Goal: Transaction & Acquisition: Purchase product/service

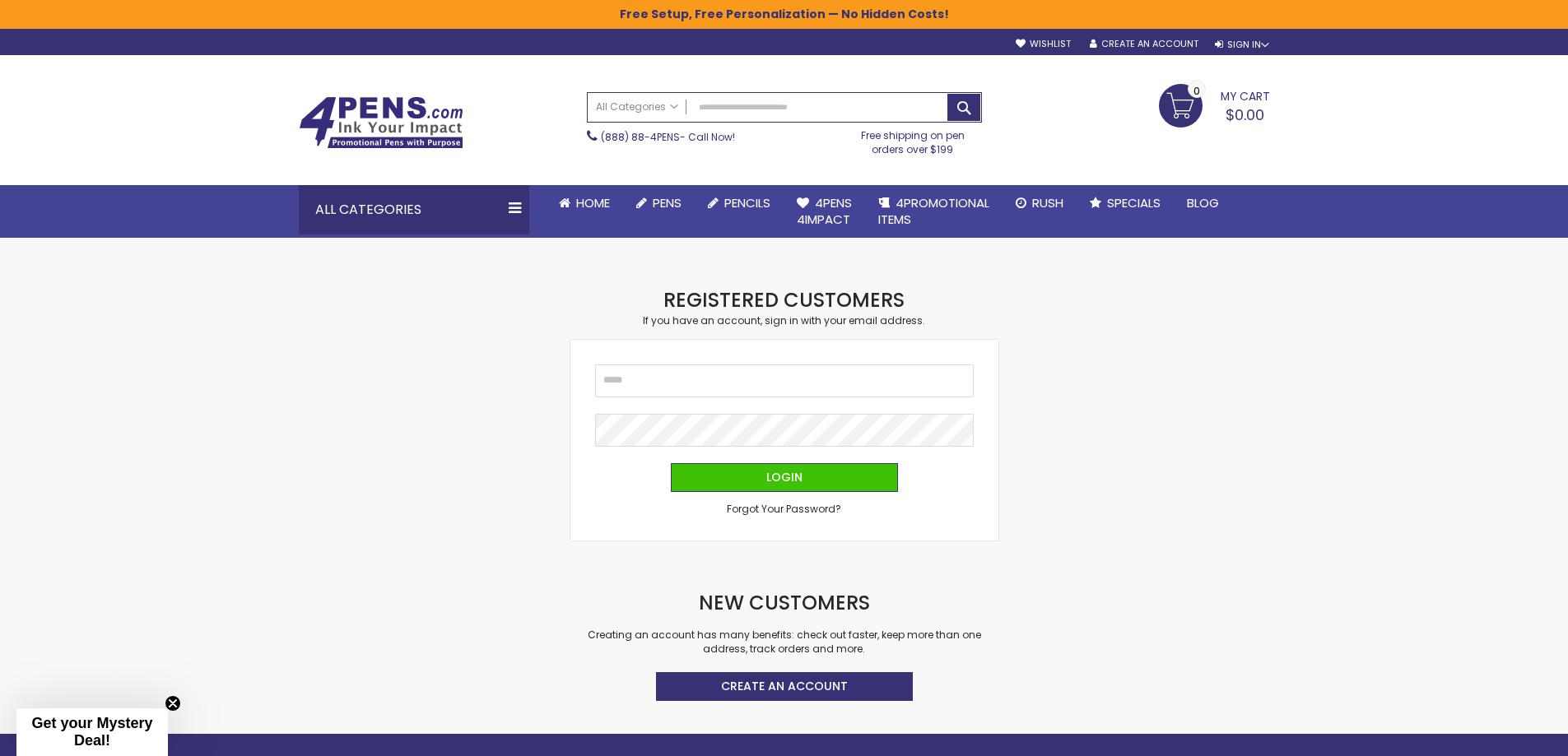
click at [1261, 37] on div "sample Wishlist Sign Out Sign In Sign In Login Forgot Your Password? Create an …" at bounding box center [1133, 41] width 270 height 17
click at [1259, 42] on div "Sign In" at bounding box center [1241, 45] width 54 height 12
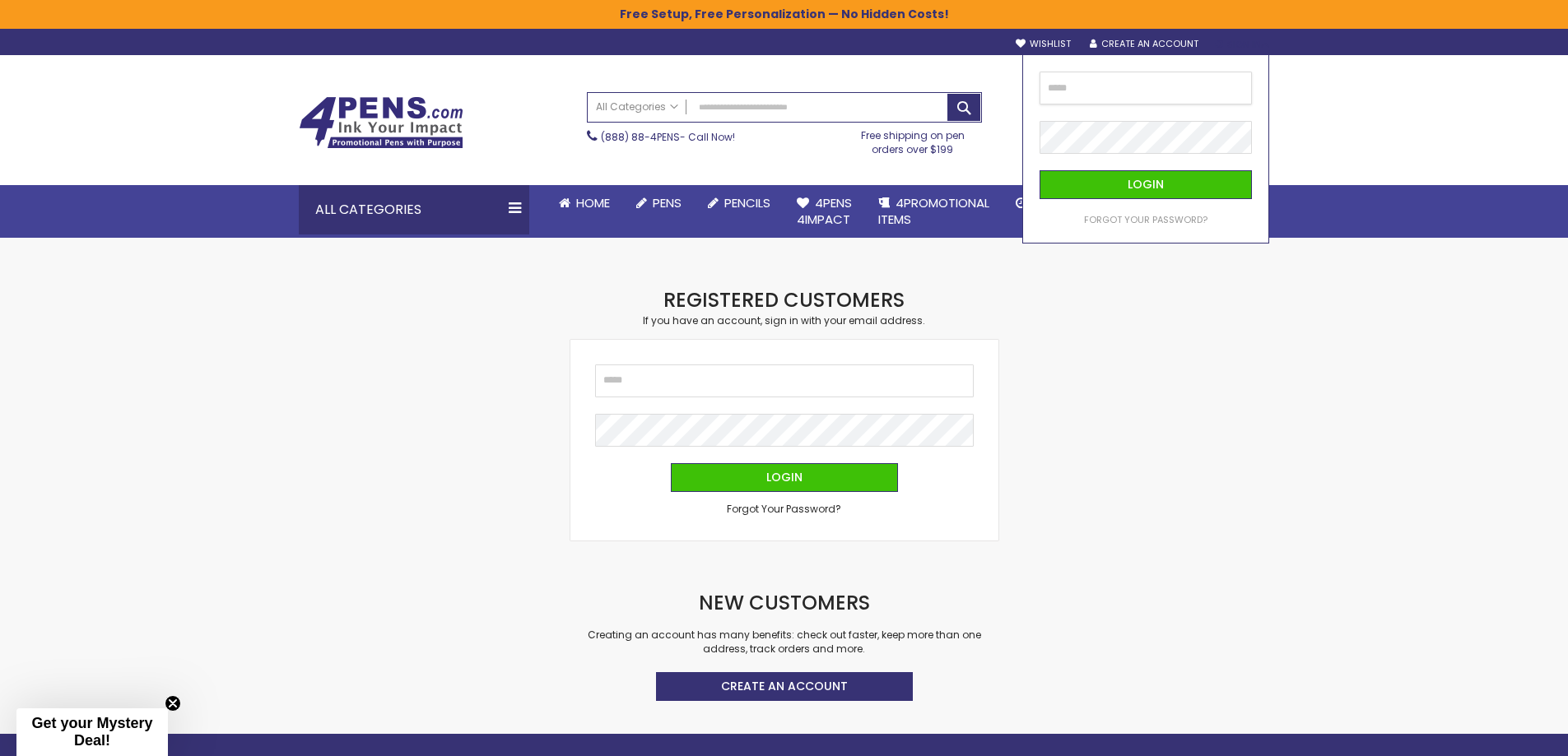
click at [1113, 87] on input "email" at bounding box center [1145, 88] width 213 height 33
type input "**********"
click at [1039, 171] on button "Login" at bounding box center [1145, 185] width 213 height 29
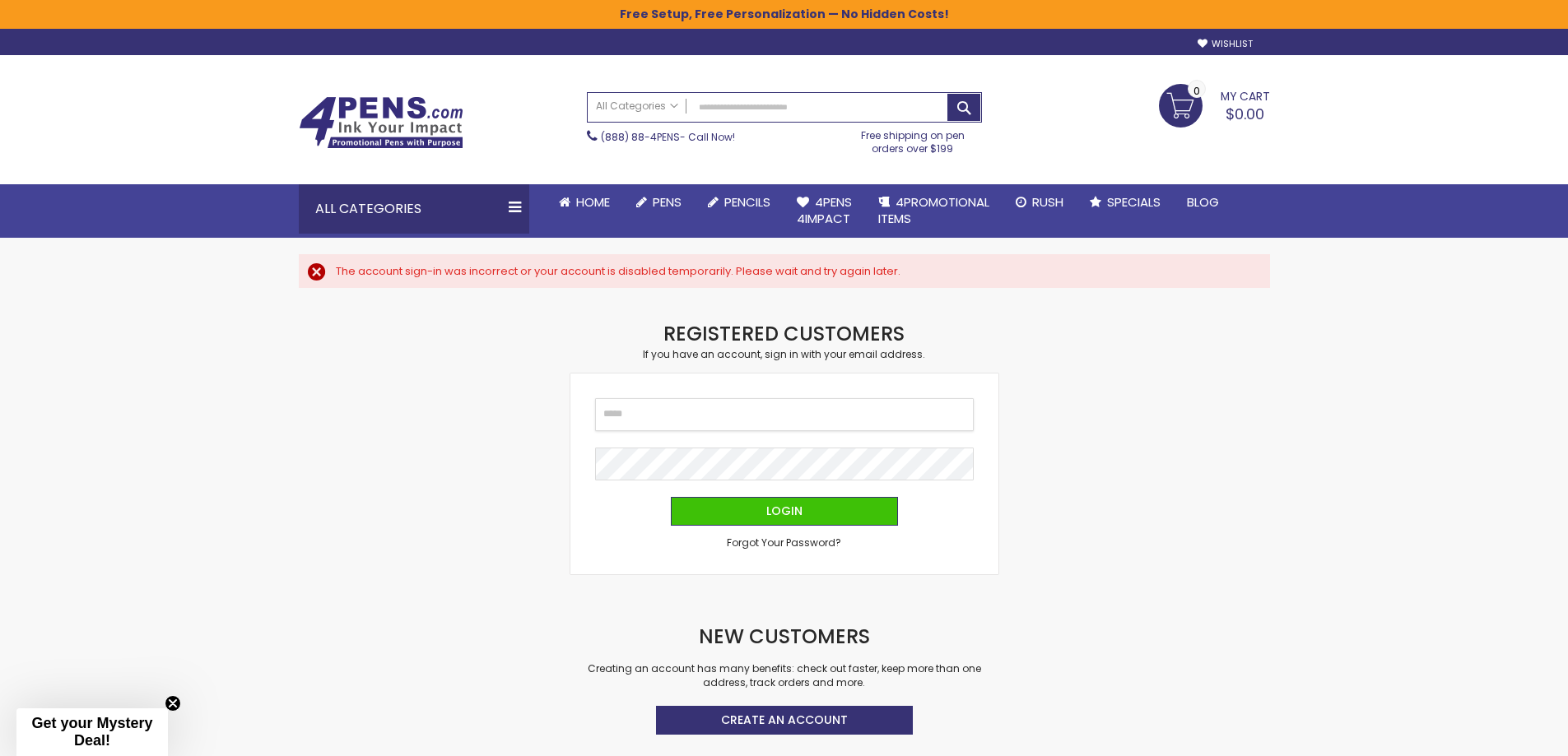
click at [687, 417] on input "Email" at bounding box center [784, 415] width 379 height 33
type input "**********"
click at [670, 497] on button "Login" at bounding box center [784, 512] width 227 height 29
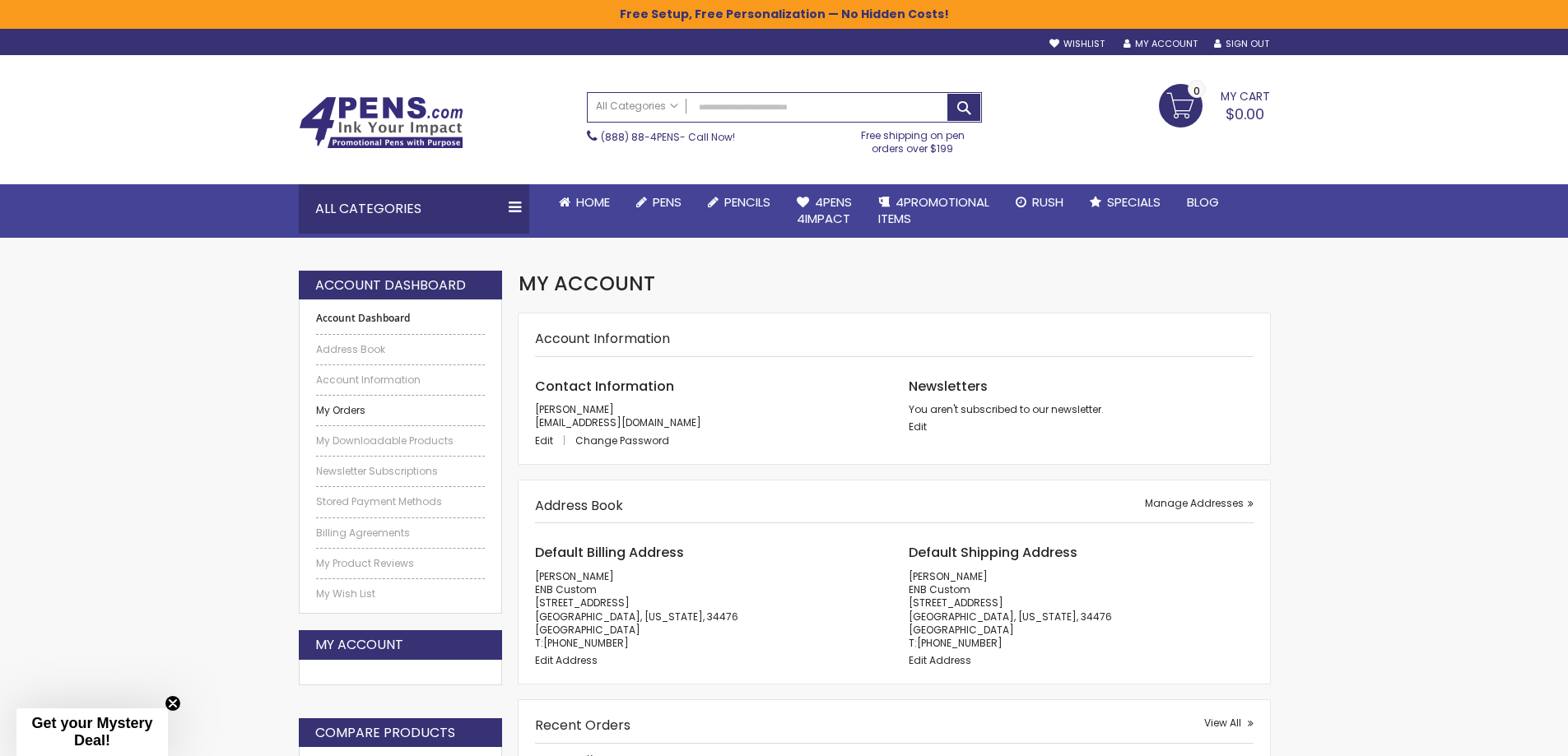
click at [327, 407] on link "My Orders" at bounding box center [401, 410] width 170 height 13
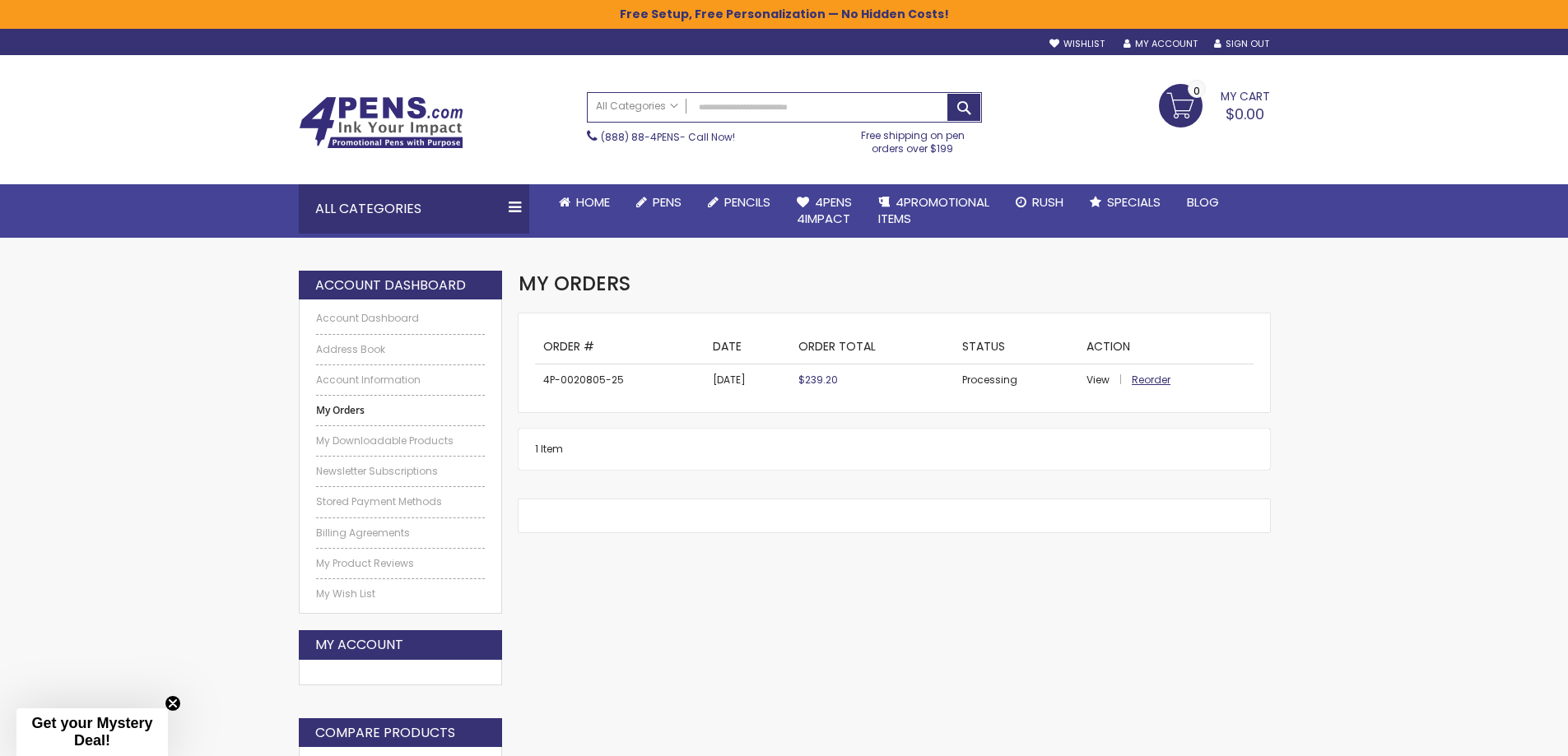
click at [1141, 376] on span "Reorder" at bounding box center [1150, 380] width 39 height 14
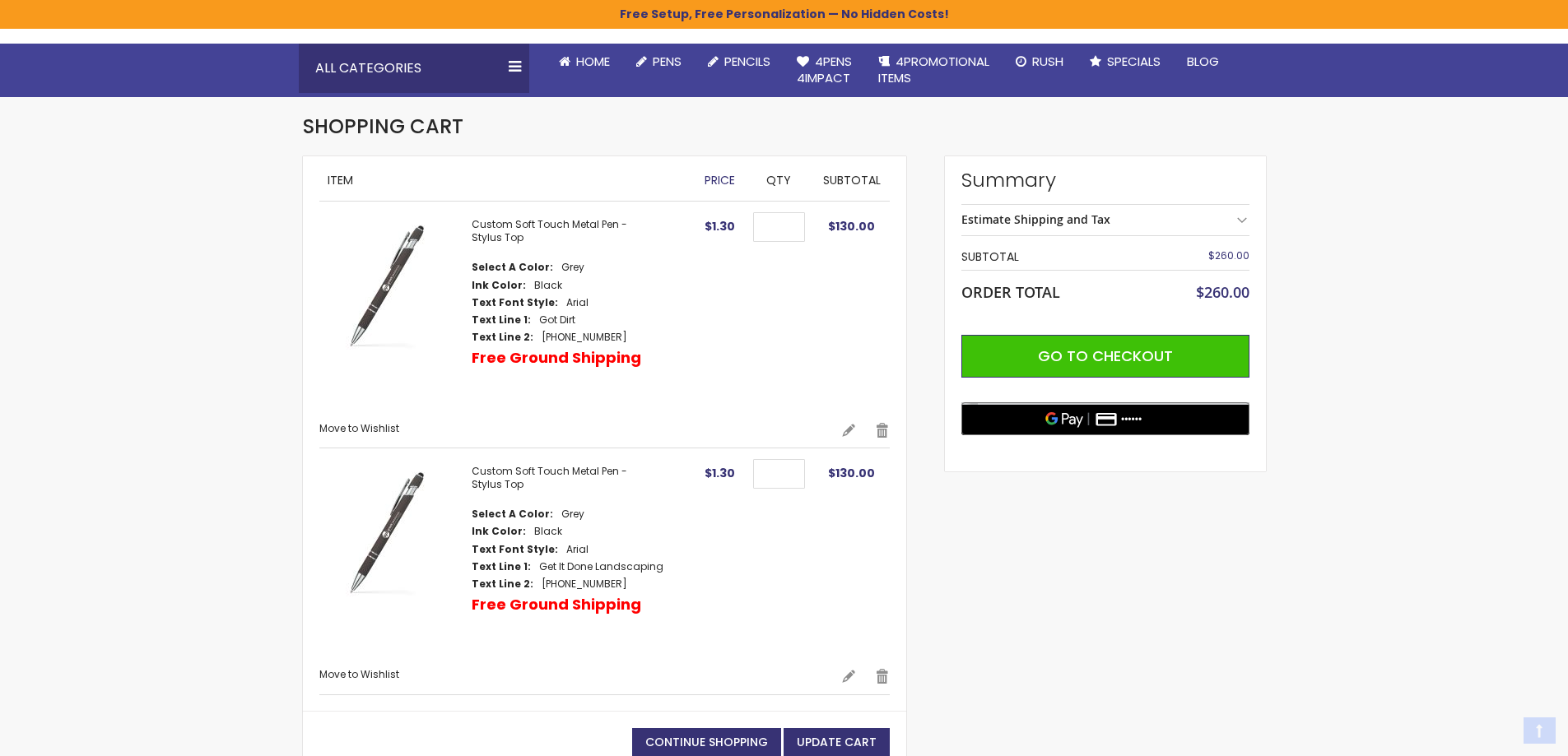
scroll to position [192, 0]
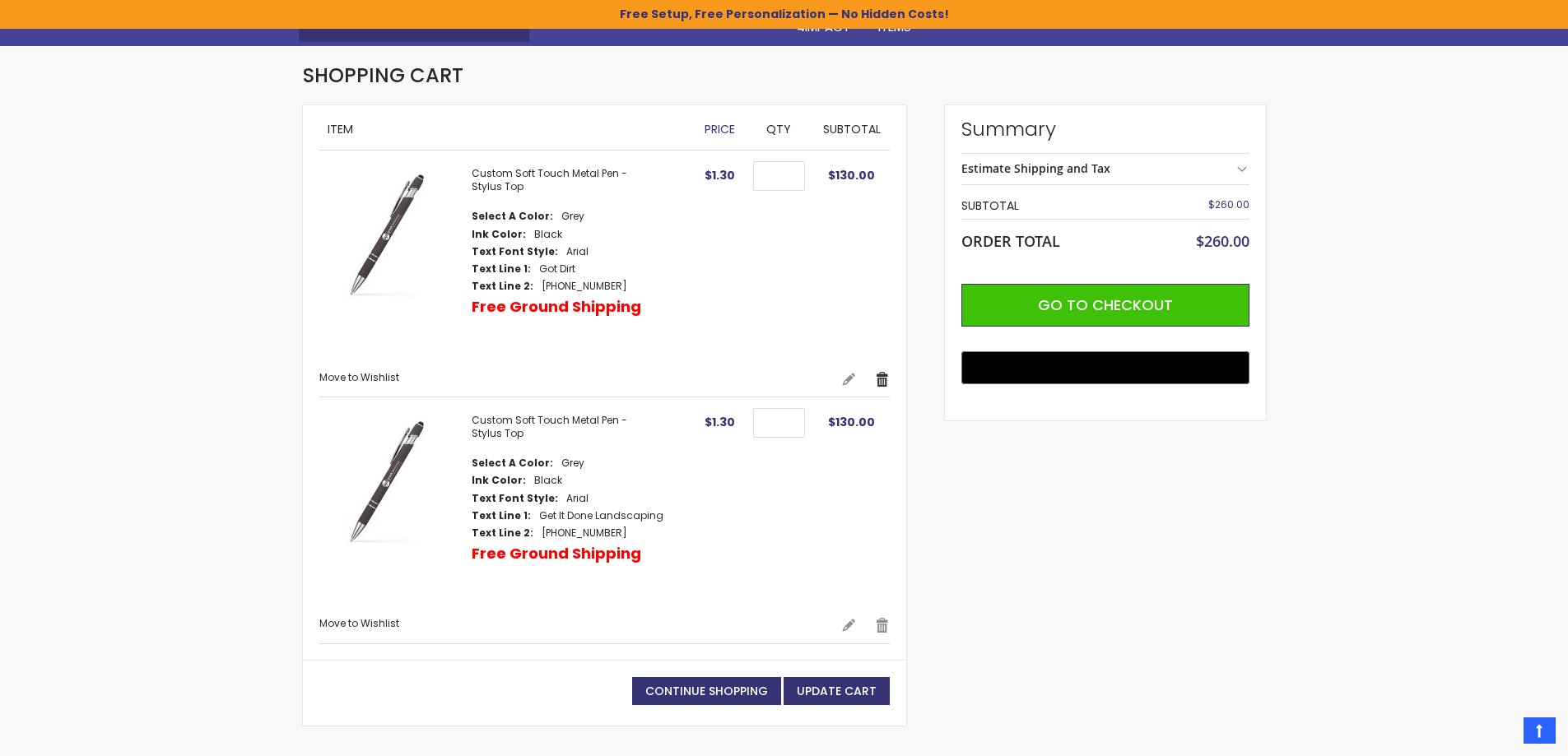
click at [879, 379] on link "Remove" at bounding box center [881, 379] width 15 height 16
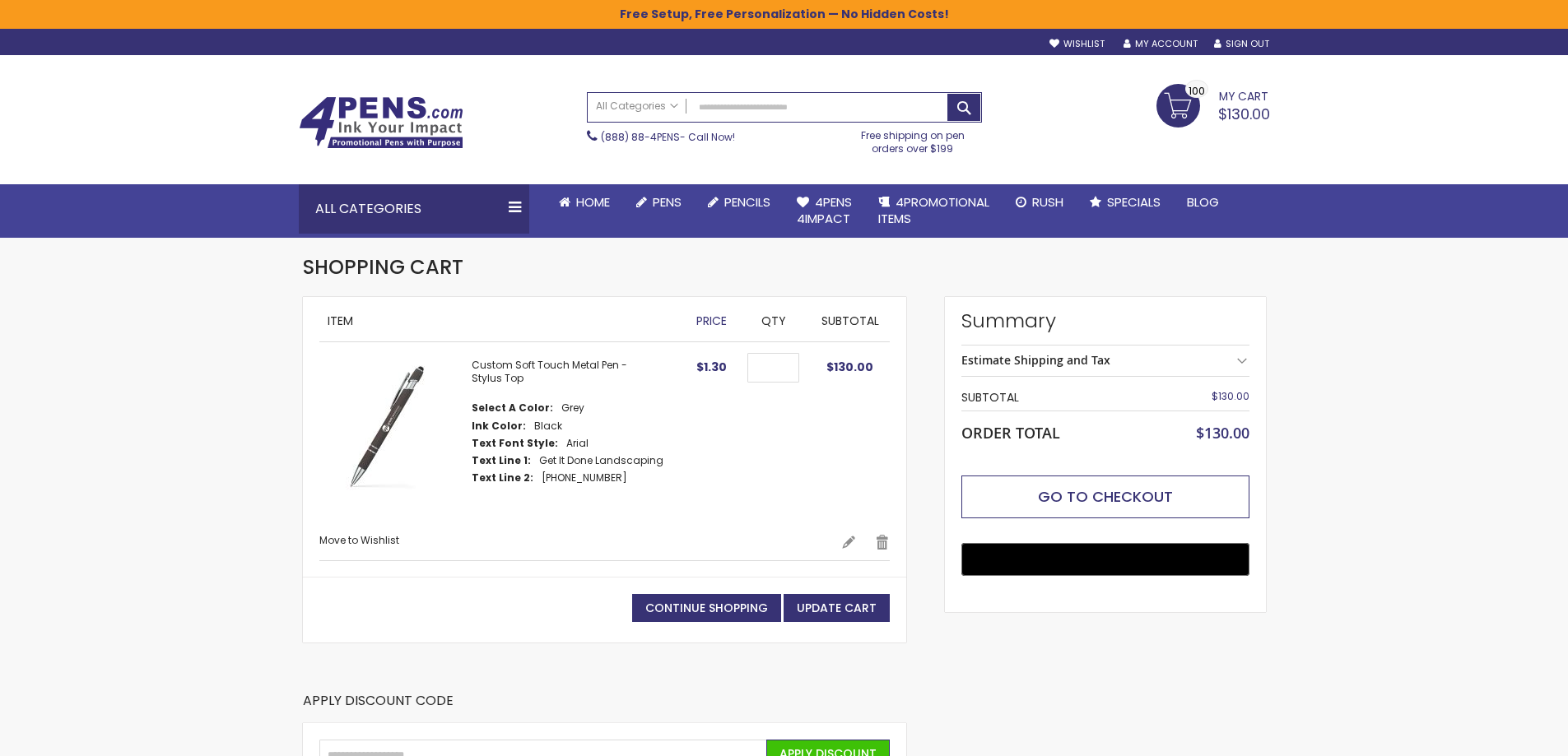
click at [1155, 493] on span "Go to Checkout" at bounding box center [1104, 496] width 135 height 21
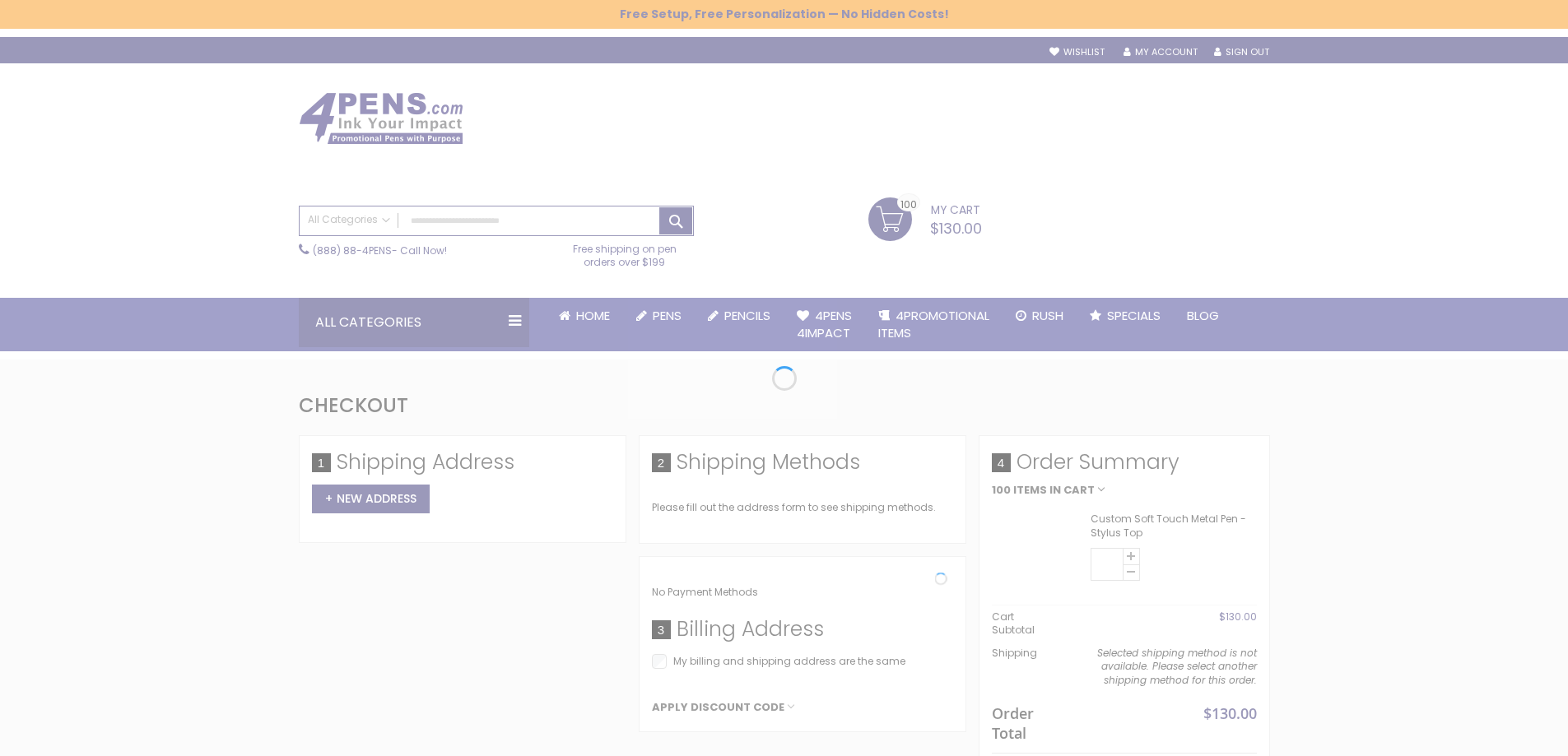
select select "*"
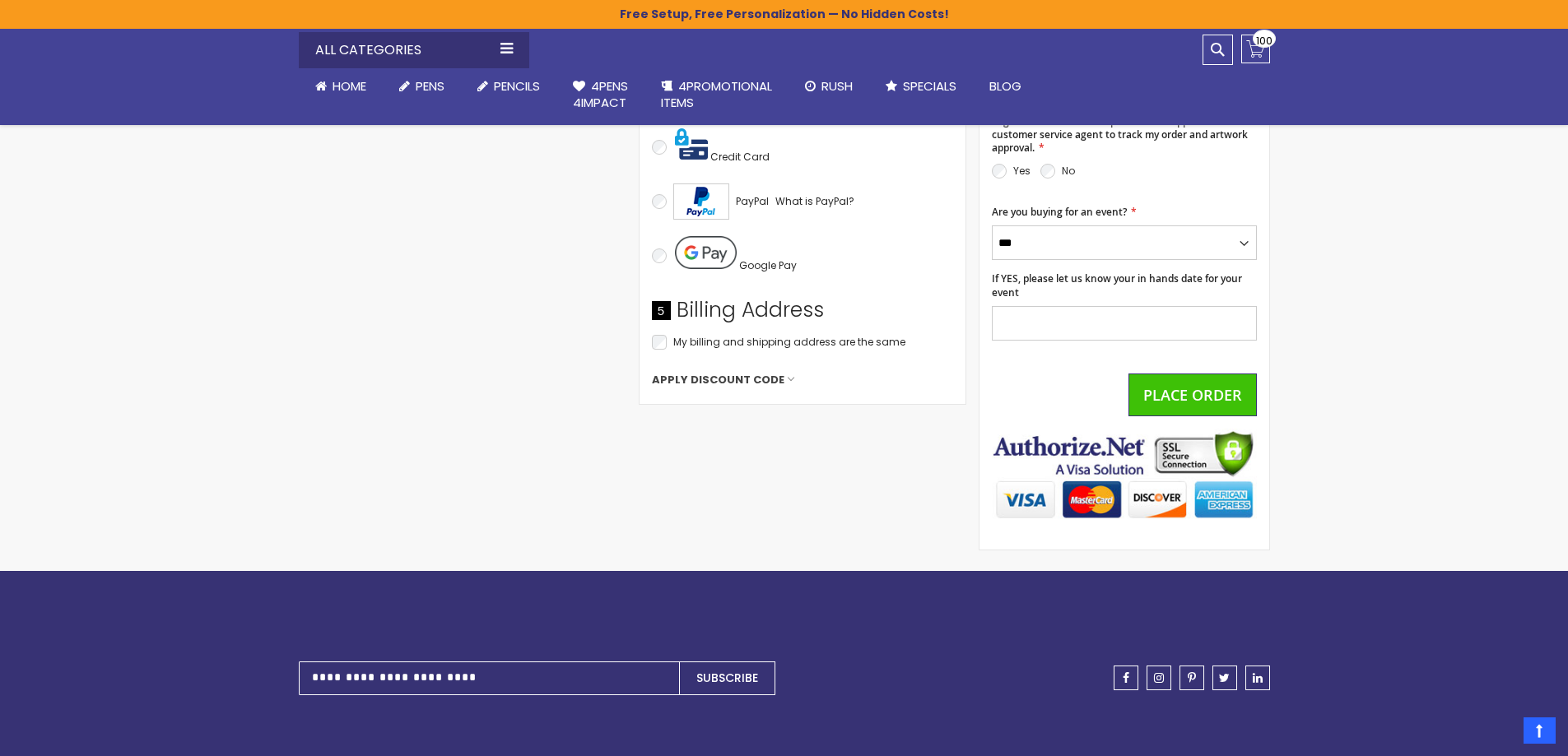
scroll to position [269, 0]
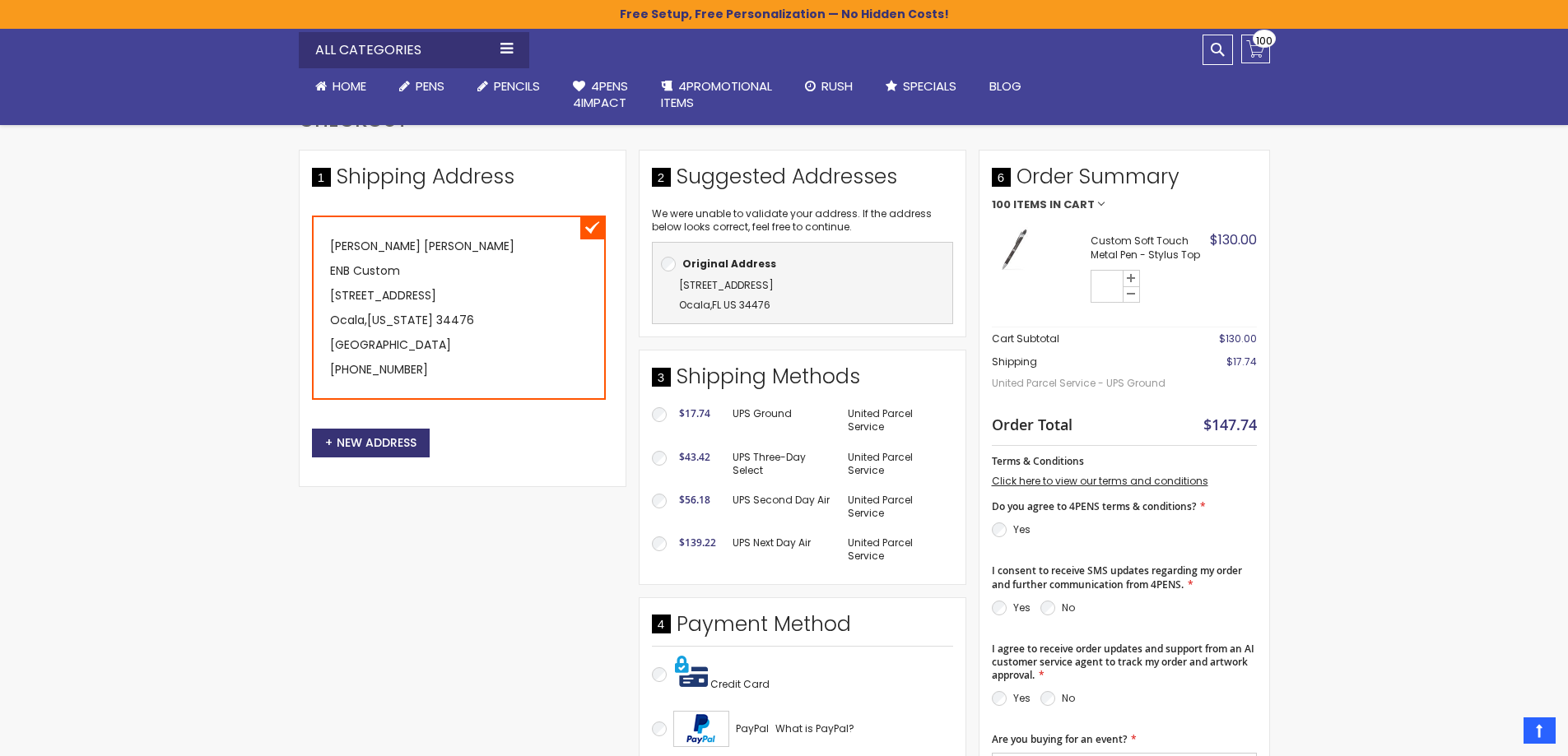
click at [1015, 207] on span "Items in Cart" at bounding box center [1054, 204] width 81 height 11
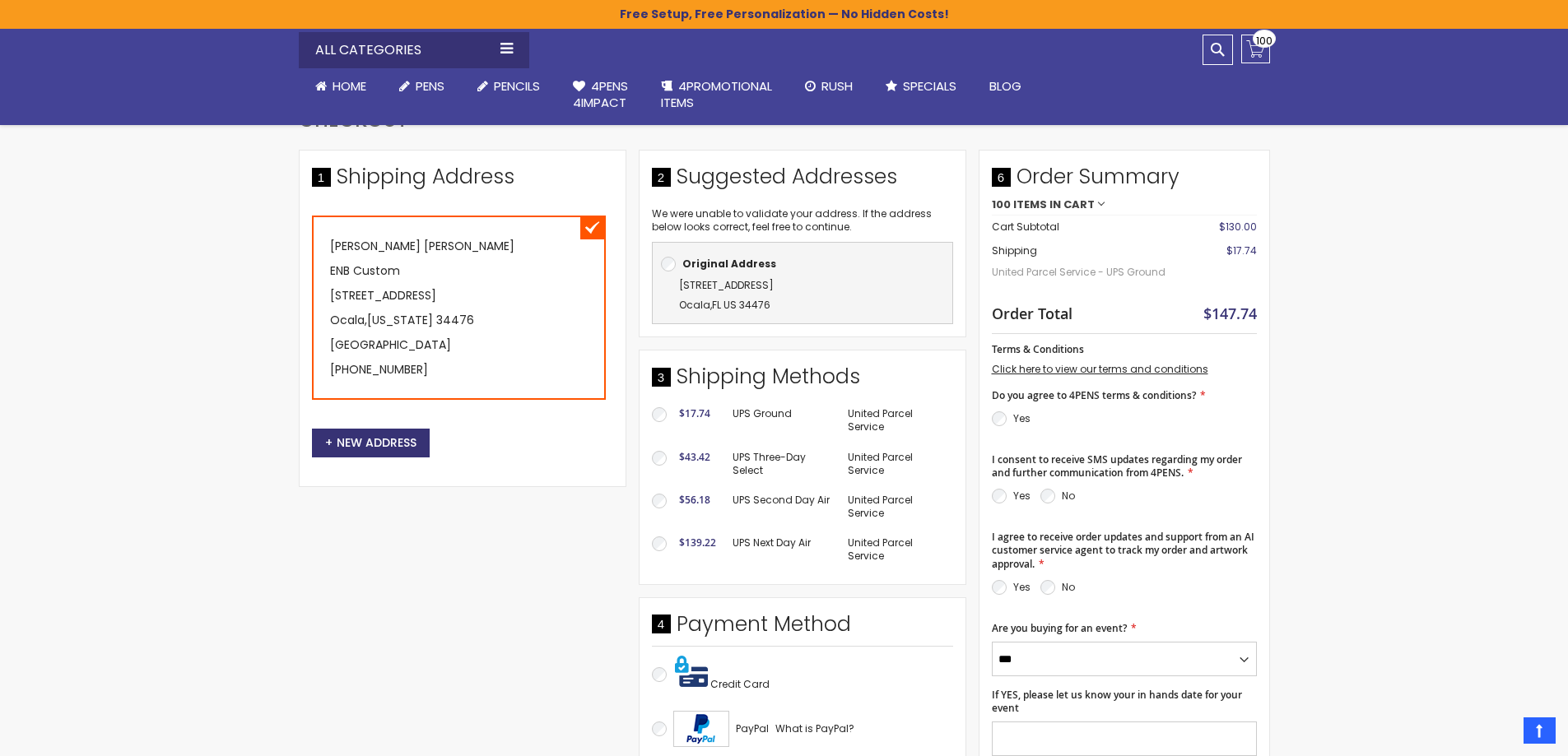
click at [1015, 207] on span "Items in Cart" at bounding box center [1054, 204] width 81 height 11
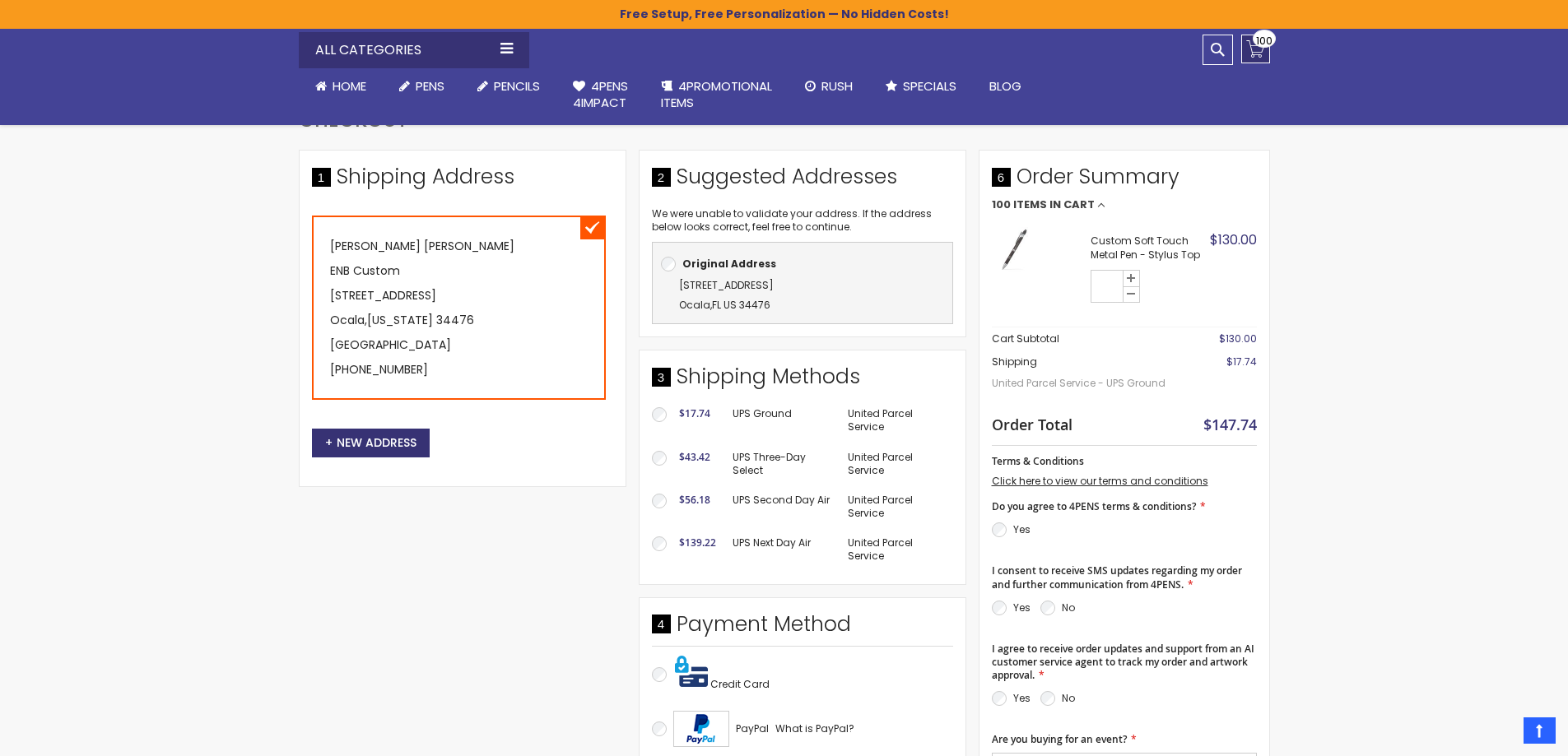
click at [1250, 48] on link "My Cart $130.00 100 100 items" at bounding box center [1256, 49] width 29 height 29
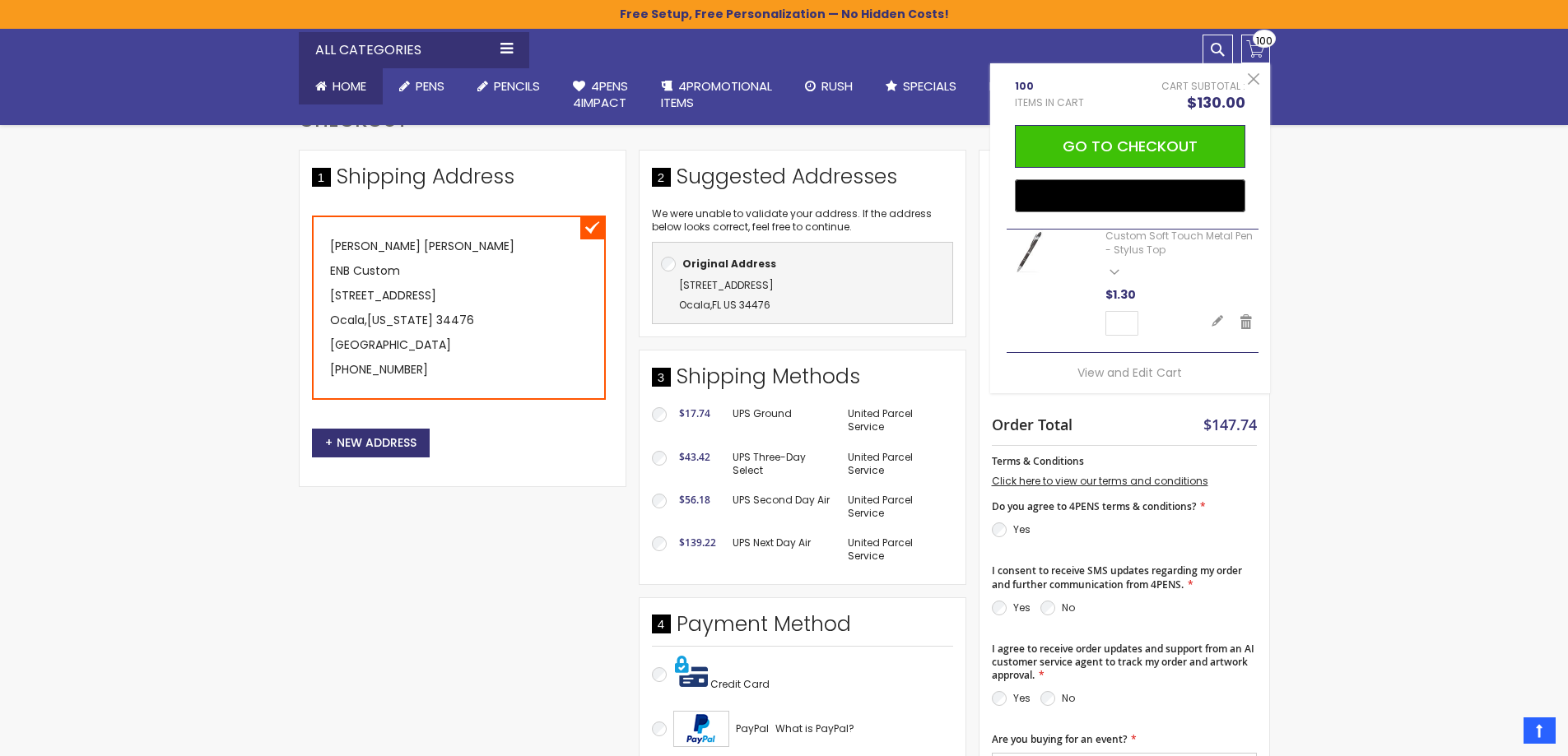
click at [331, 87] on link "Home" at bounding box center [340, 87] width 84 height 36
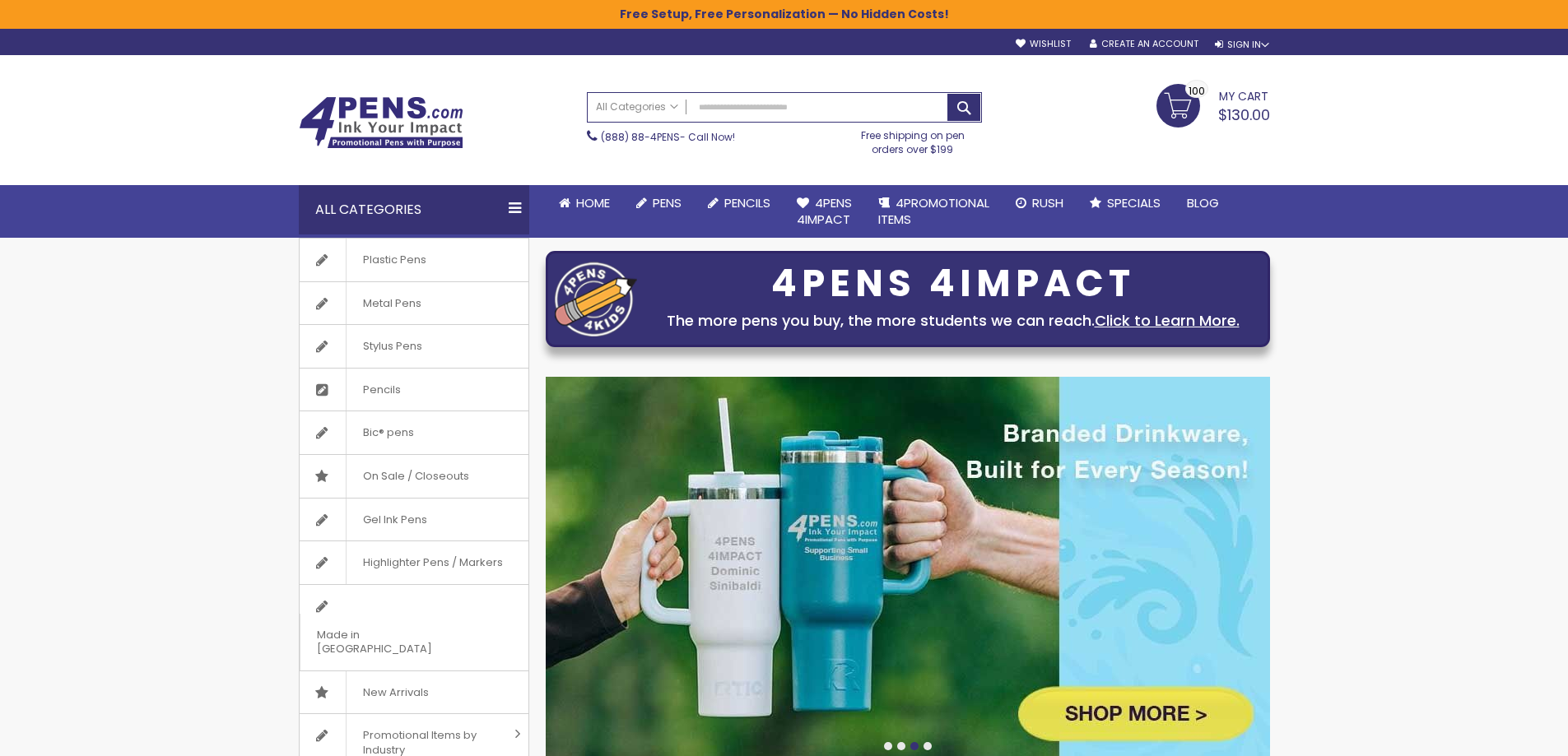
click at [1244, 93] on span "My Cart" at bounding box center [1244, 94] width 50 height 21
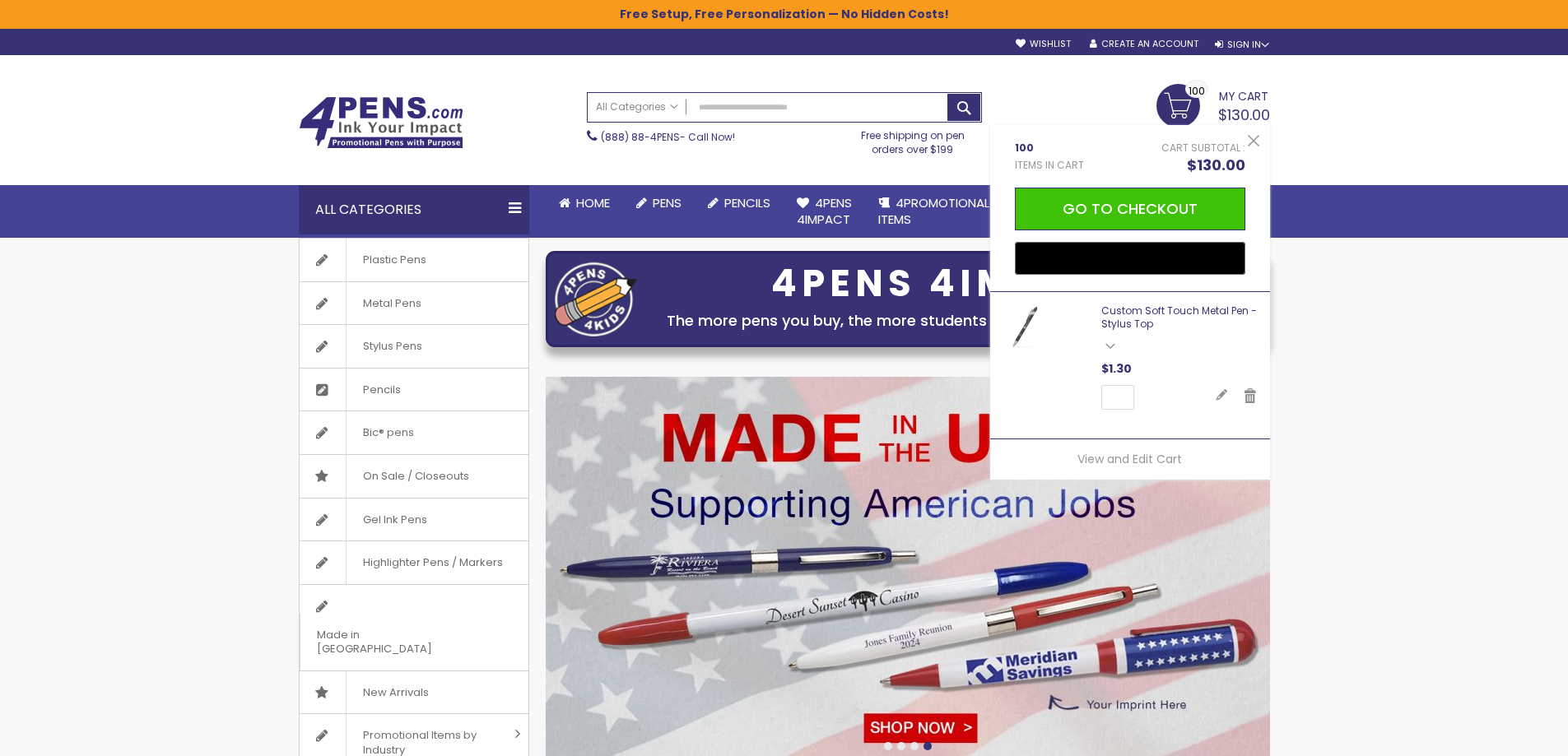
click at [1148, 309] on link "Custom Soft Touch Metal Pen - Stylus Top" at bounding box center [1178, 317] width 155 height 27
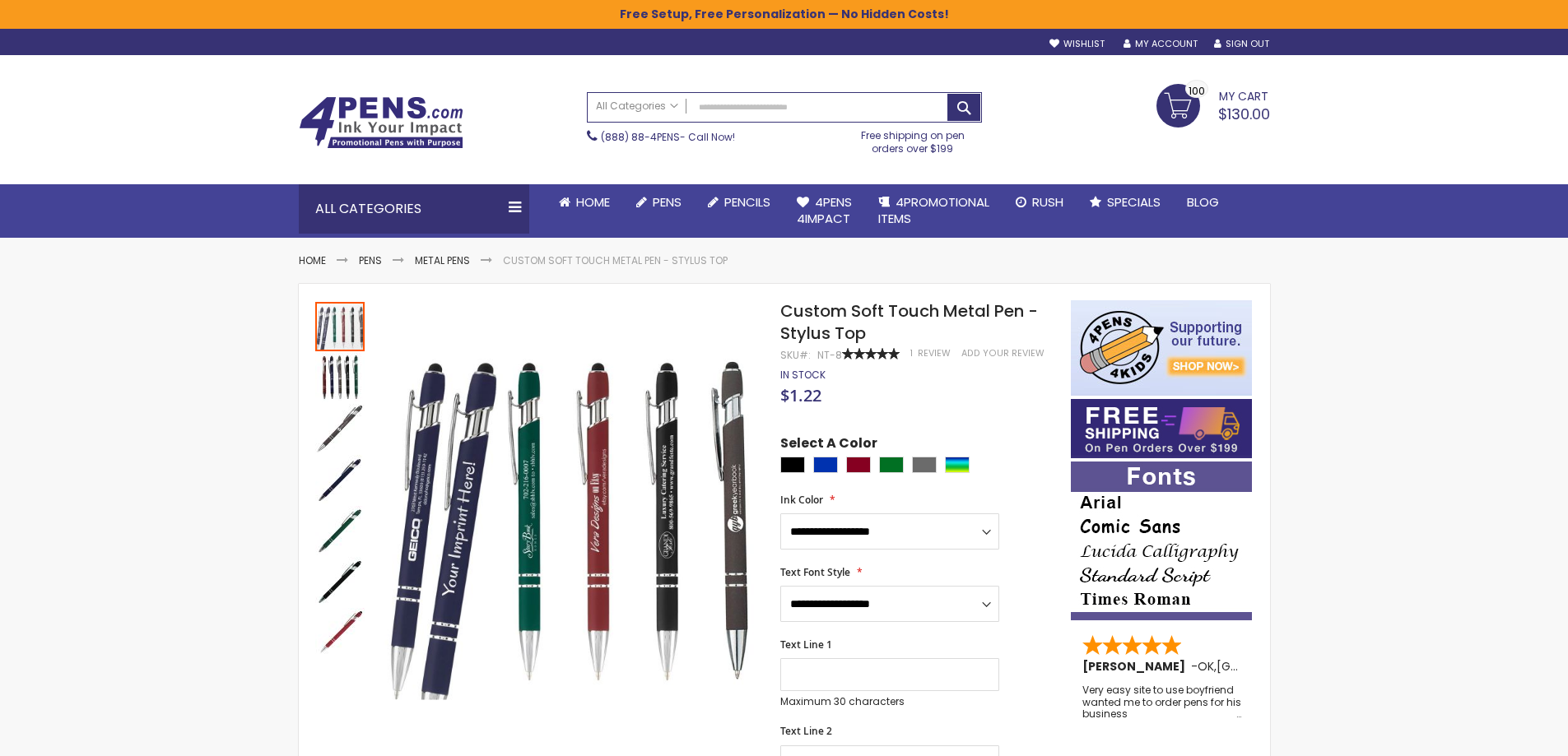
click at [1253, 91] on span "My Cart" at bounding box center [1244, 94] width 50 height 21
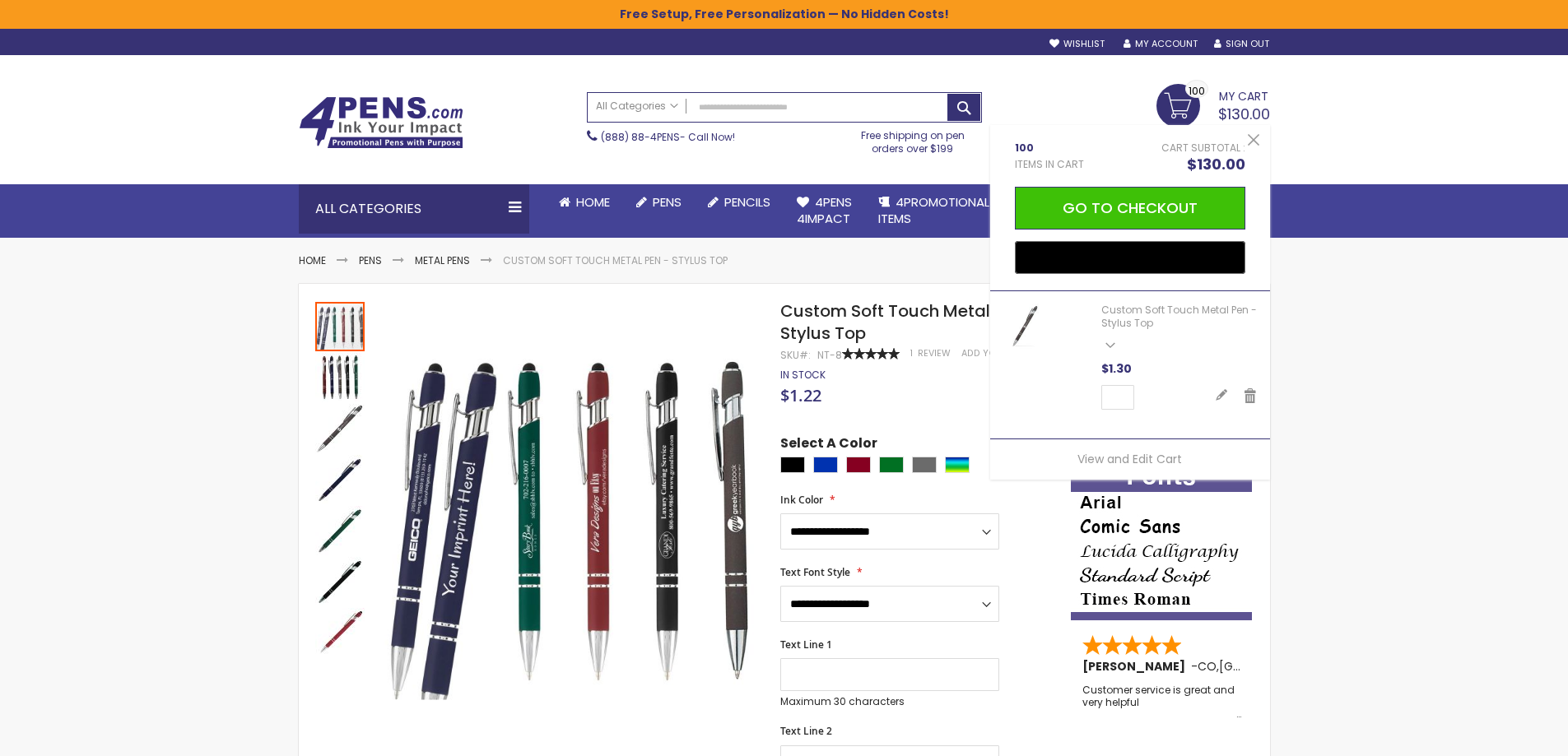
click at [1072, 87] on div "My Cart $130.00 100 100 items My Cart 100 Close 100 Items in Cart Cart Subtotal…" at bounding box center [1134, 105] width 288 height 41
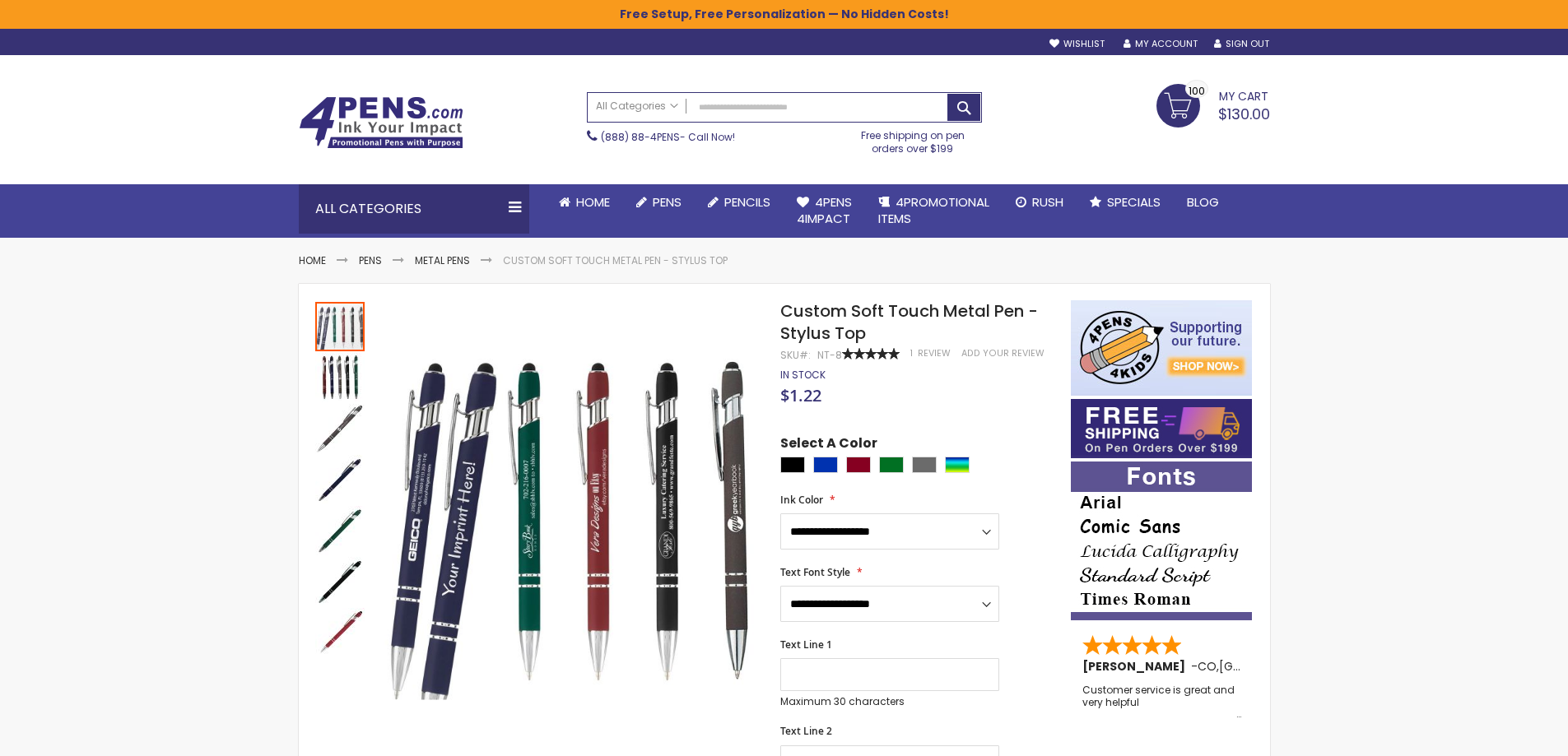
click at [1232, 93] on span "My Cart" at bounding box center [1244, 94] width 50 height 21
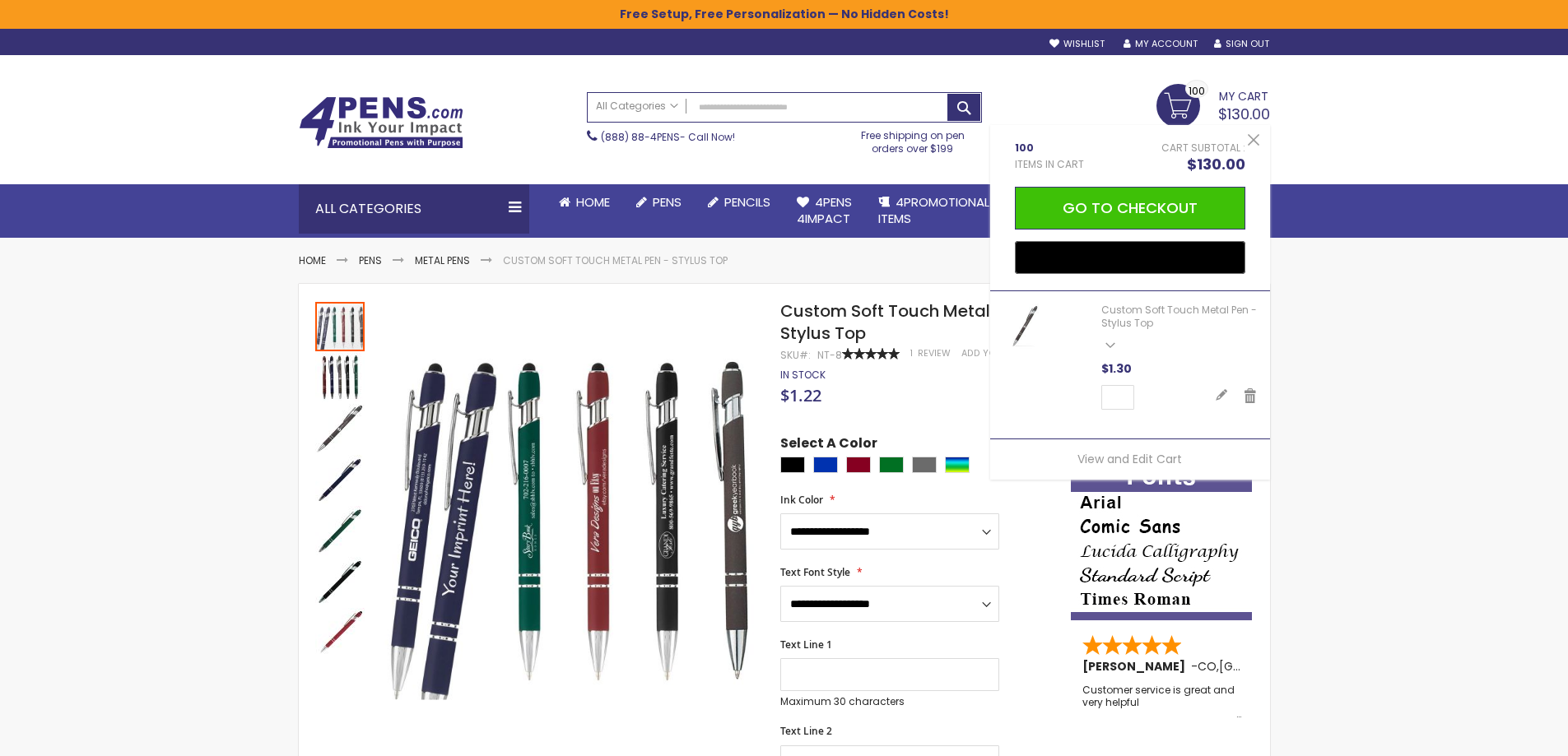
click at [1037, 153] on span "100" at bounding box center [1049, 147] width 69 height 13
click at [1036, 167] on span "Items in Cart" at bounding box center [1049, 164] width 69 height 13
click at [1021, 147] on span "100" at bounding box center [1049, 147] width 69 height 13
click at [1188, 93] on span "100" at bounding box center [1196, 91] width 16 height 15
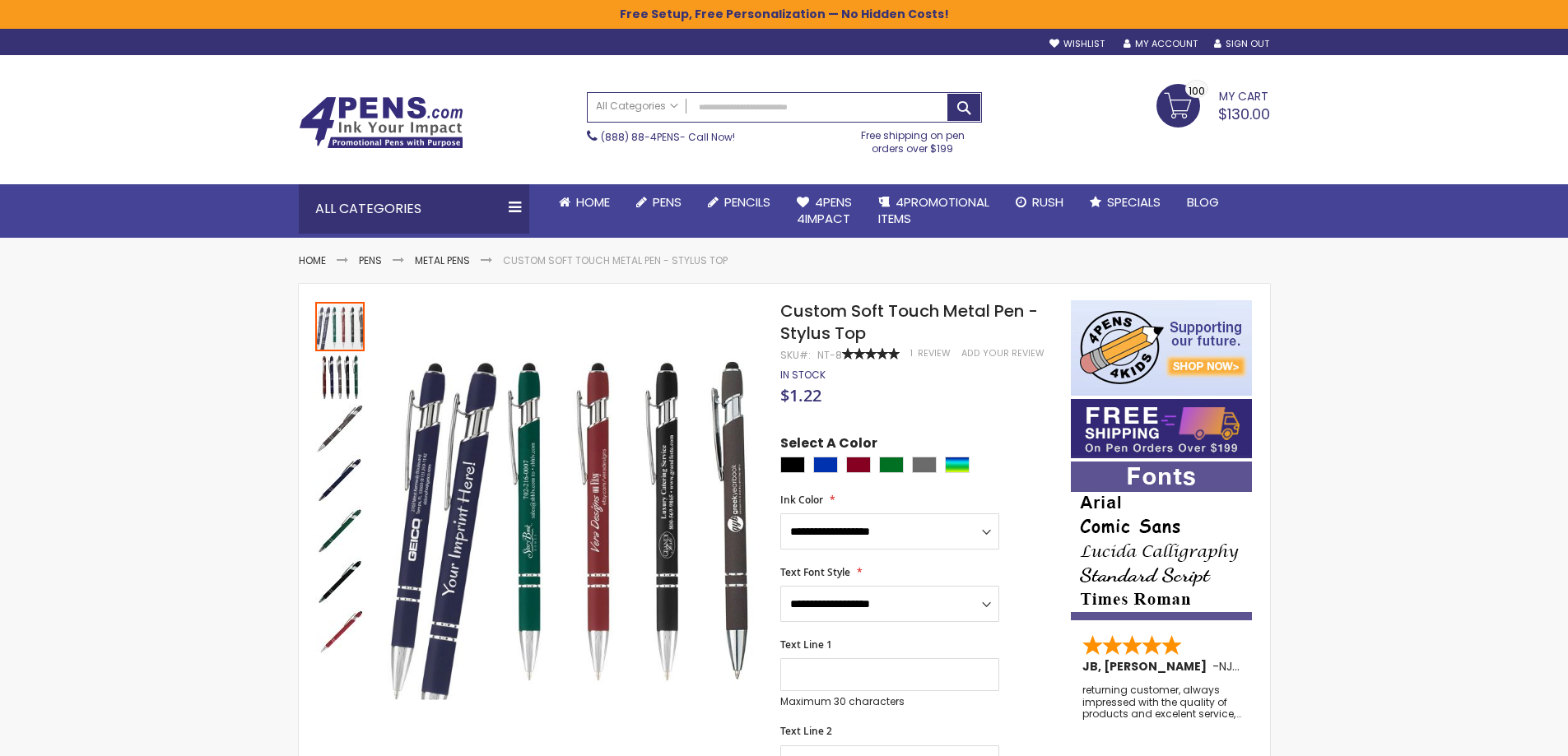
click at [1188, 93] on span "100" at bounding box center [1196, 91] width 16 height 15
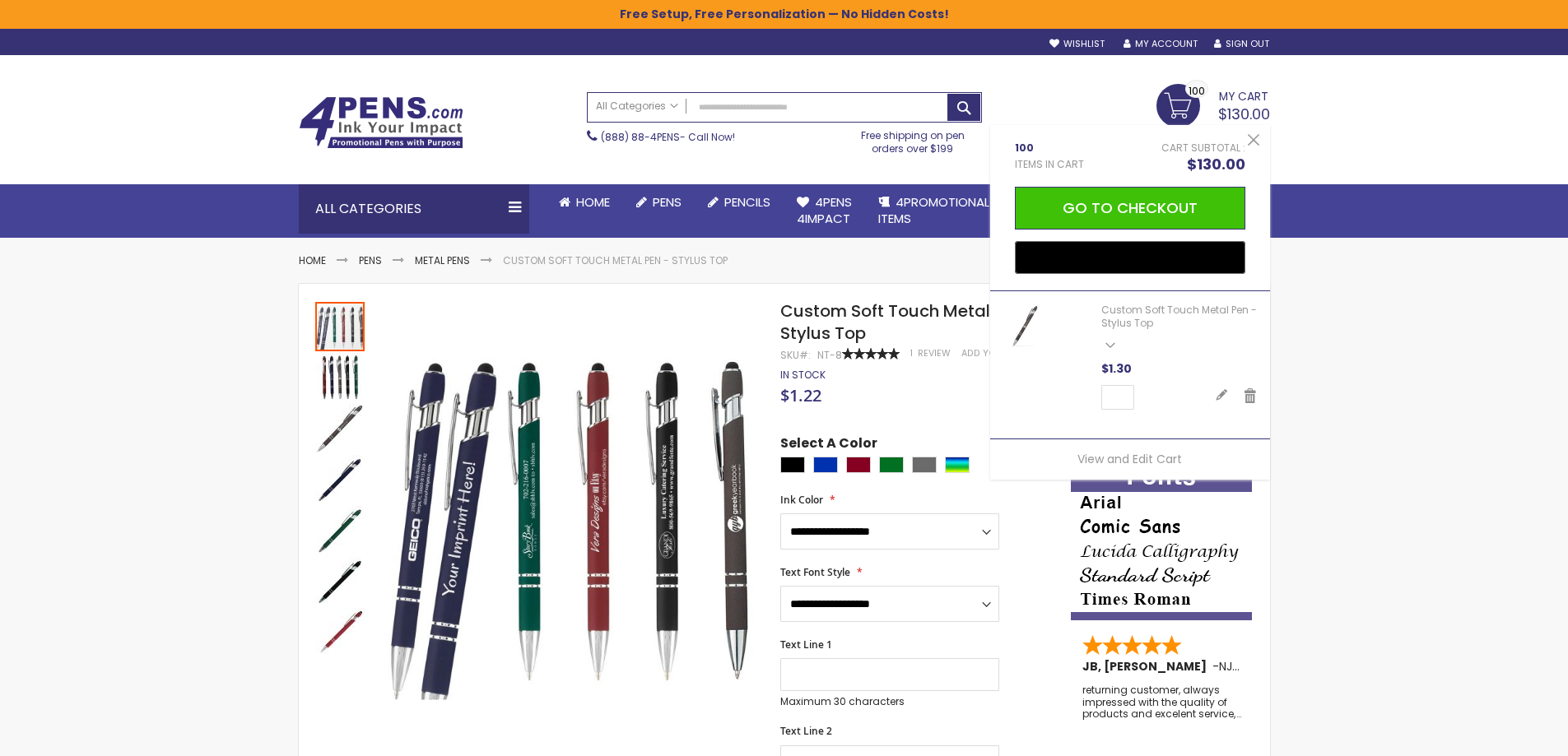
click at [1126, 97] on div "My Cart $130.00 100 100 items My Cart 100 Close 100 Items in Cart Cart Subtotal…" at bounding box center [1134, 105] width 288 height 41
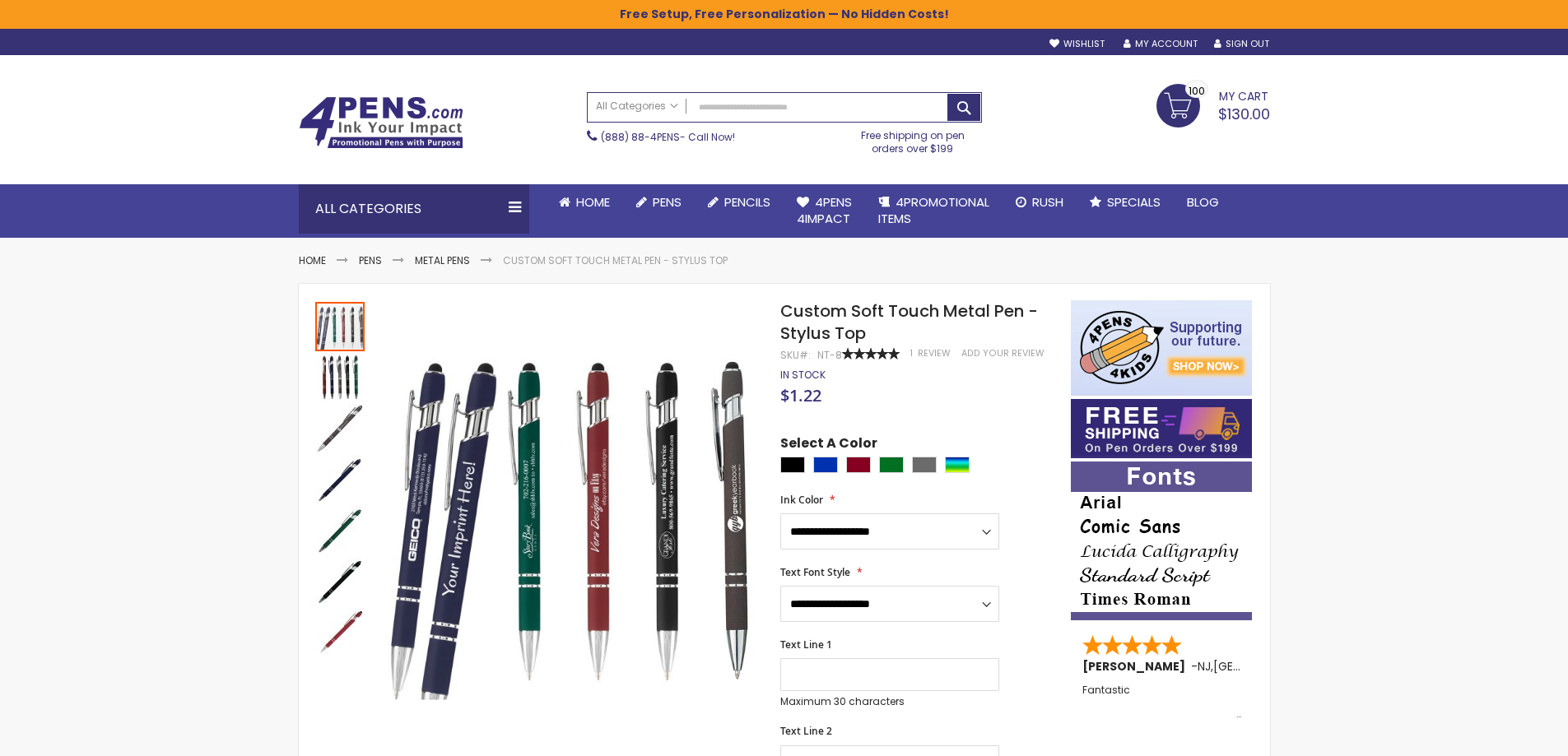
click at [1242, 100] on span "My Cart" at bounding box center [1244, 94] width 50 height 21
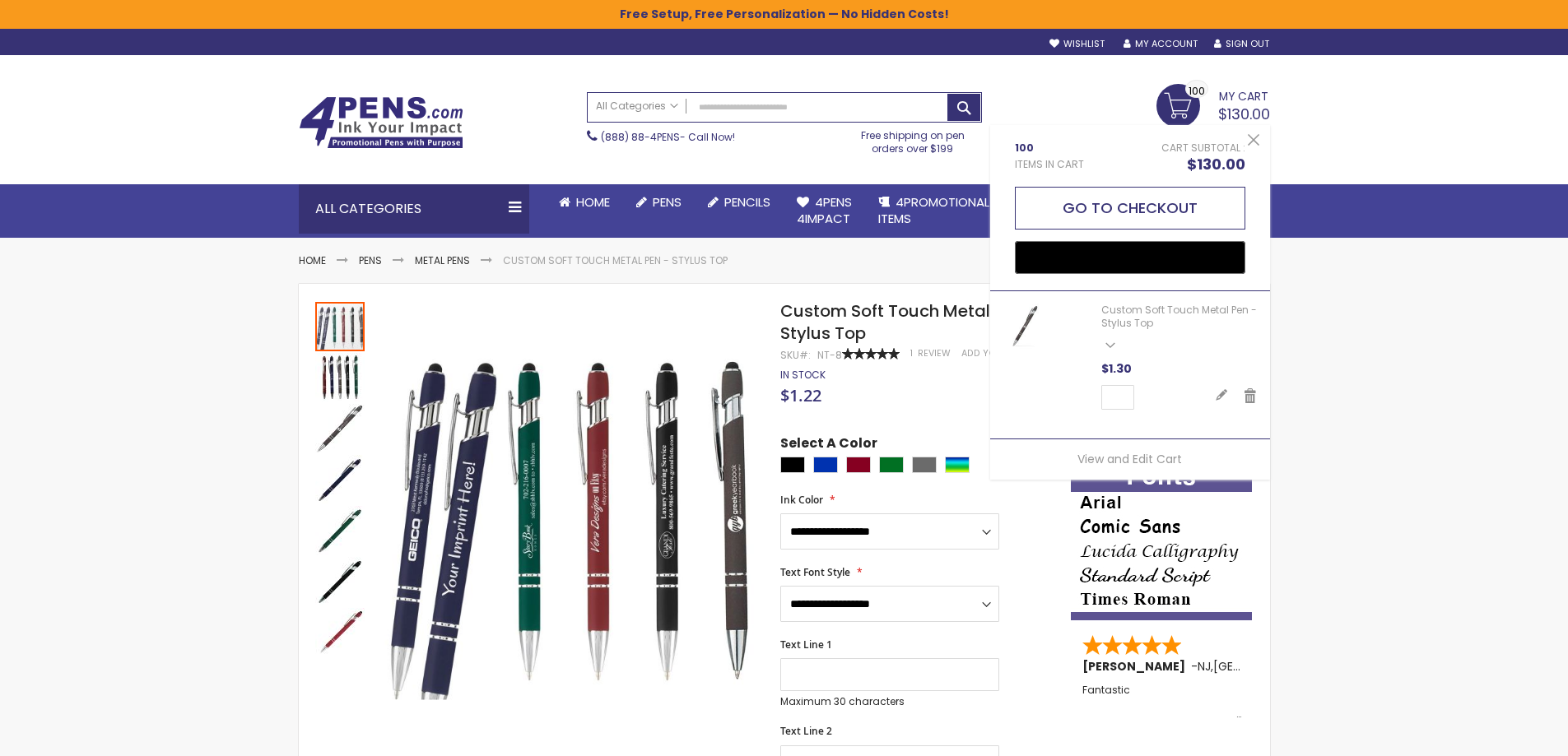
click at [1197, 191] on button "Go to Checkout" at bounding box center [1130, 208] width 231 height 43
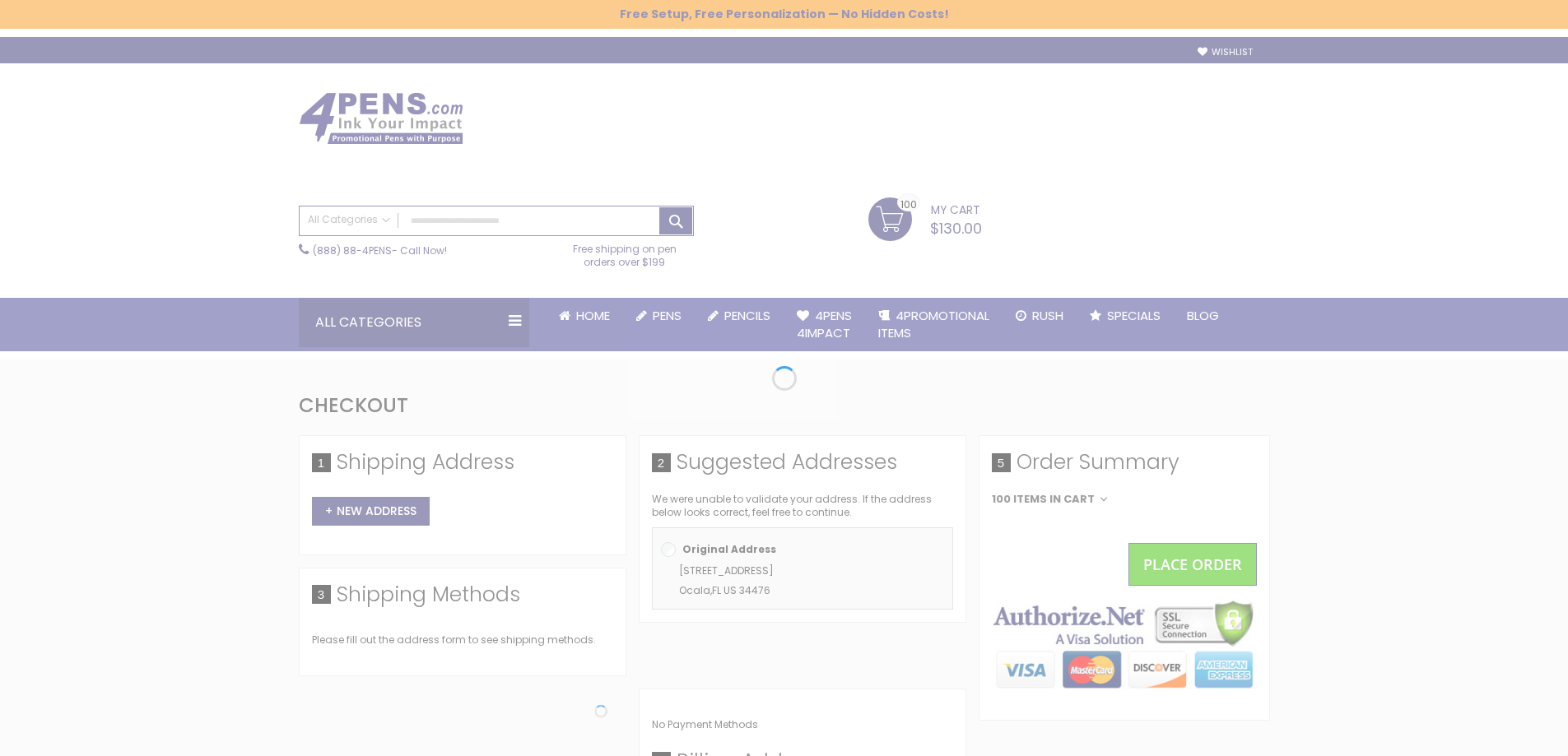
select select "*"
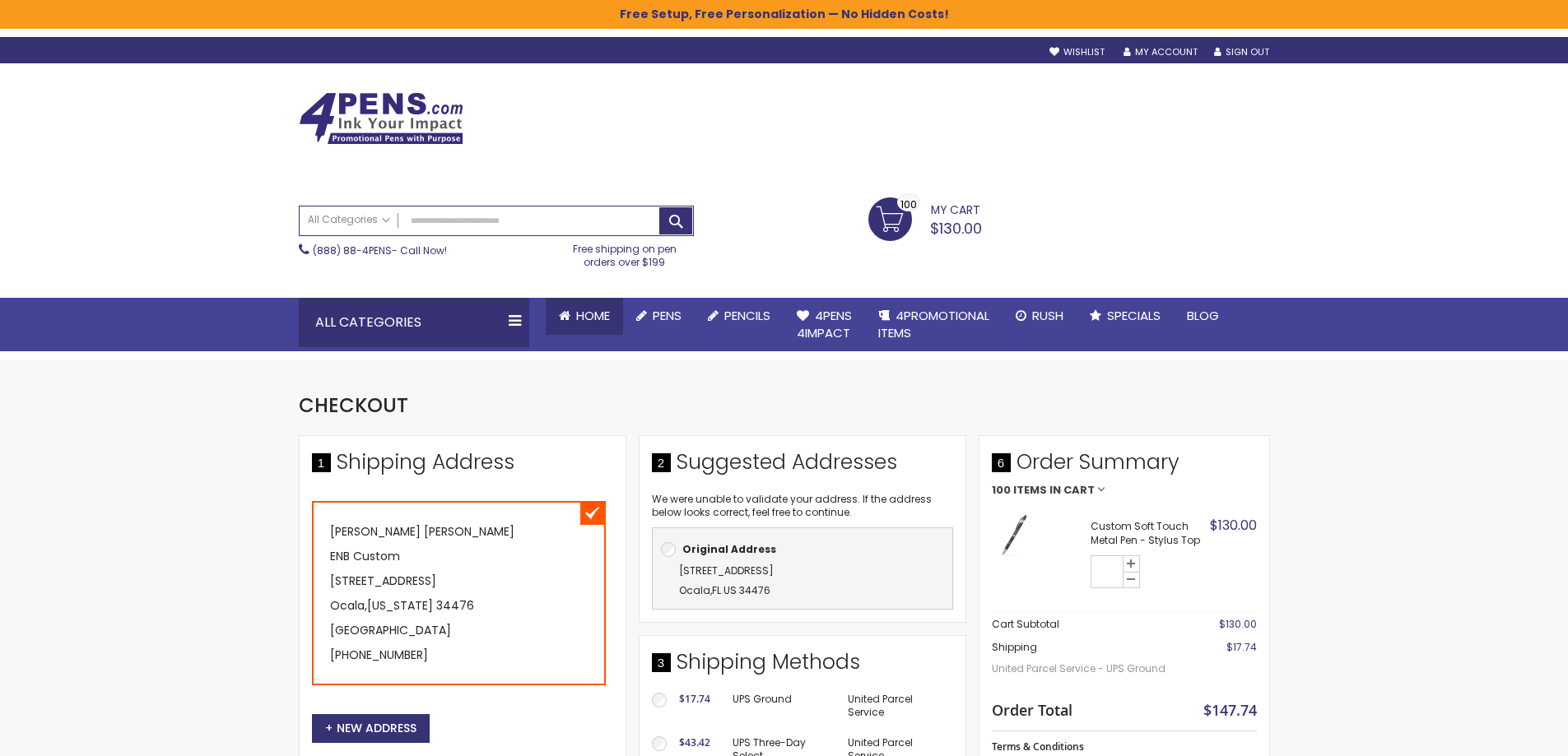
click at [585, 309] on span "Home" at bounding box center [592, 315] width 33 height 17
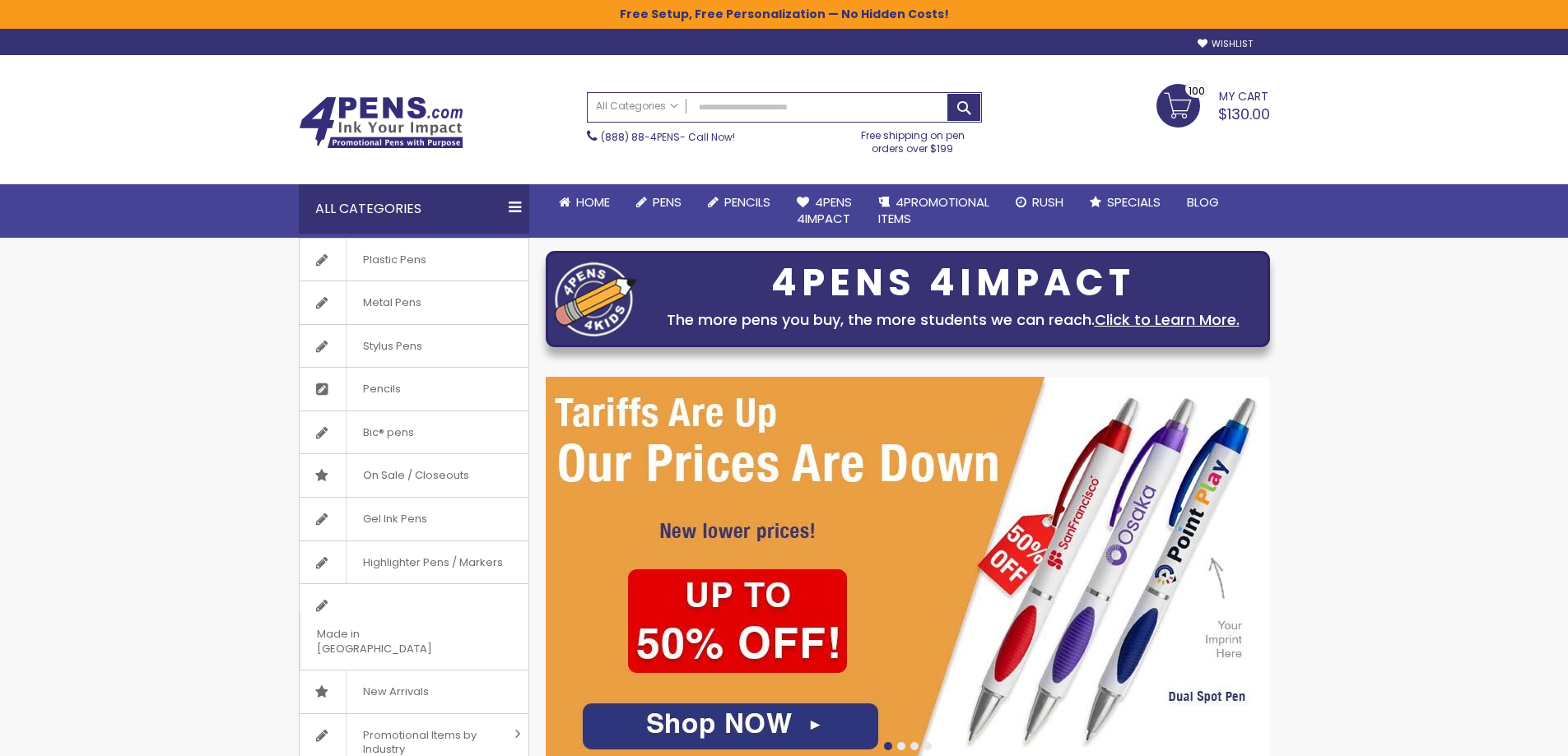
click at [1166, 102] on link "My Cart $130.00 100 100 items" at bounding box center [1213, 105] width 113 height 41
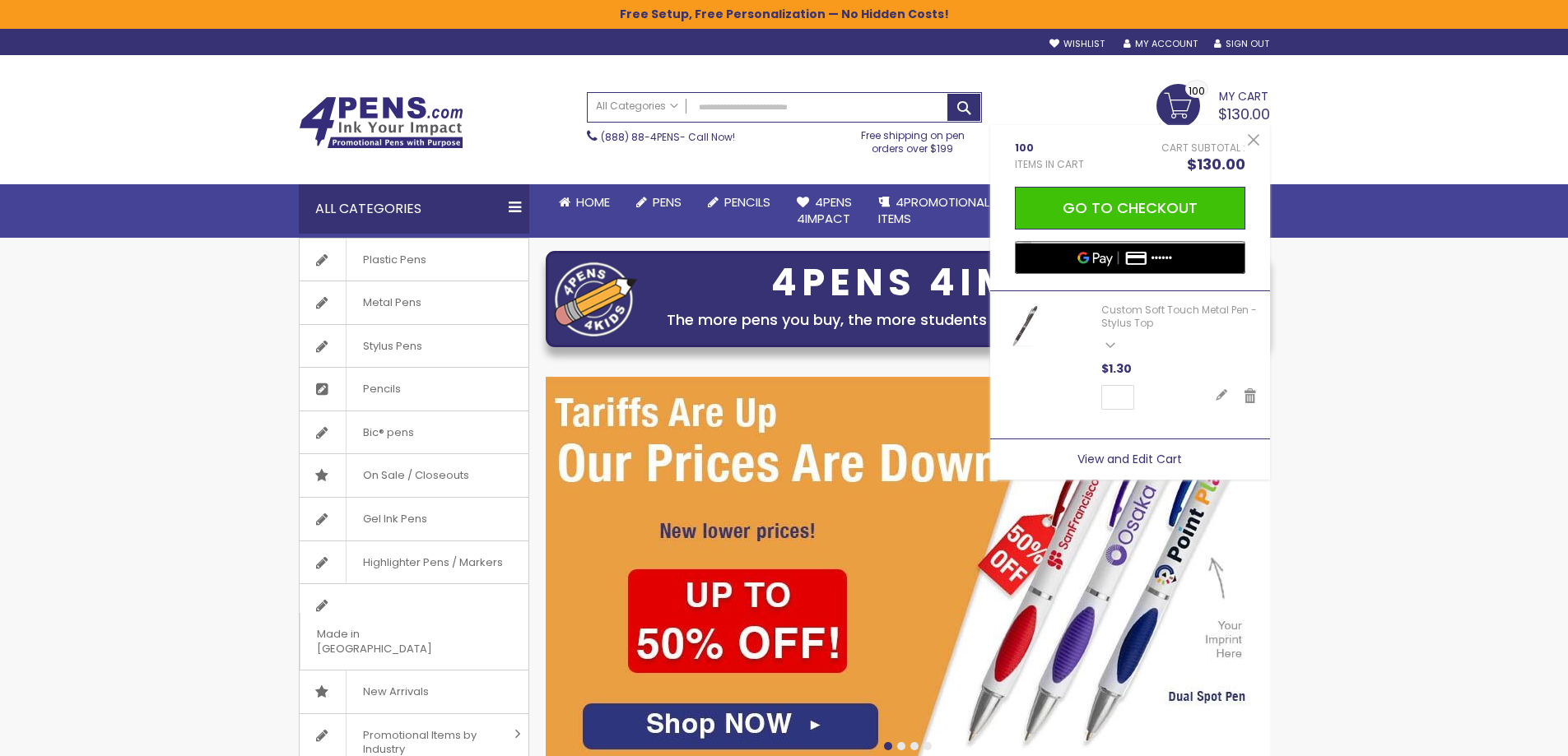
click at [1117, 461] on span "View and Edit Cart" at bounding box center [1129, 459] width 105 height 16
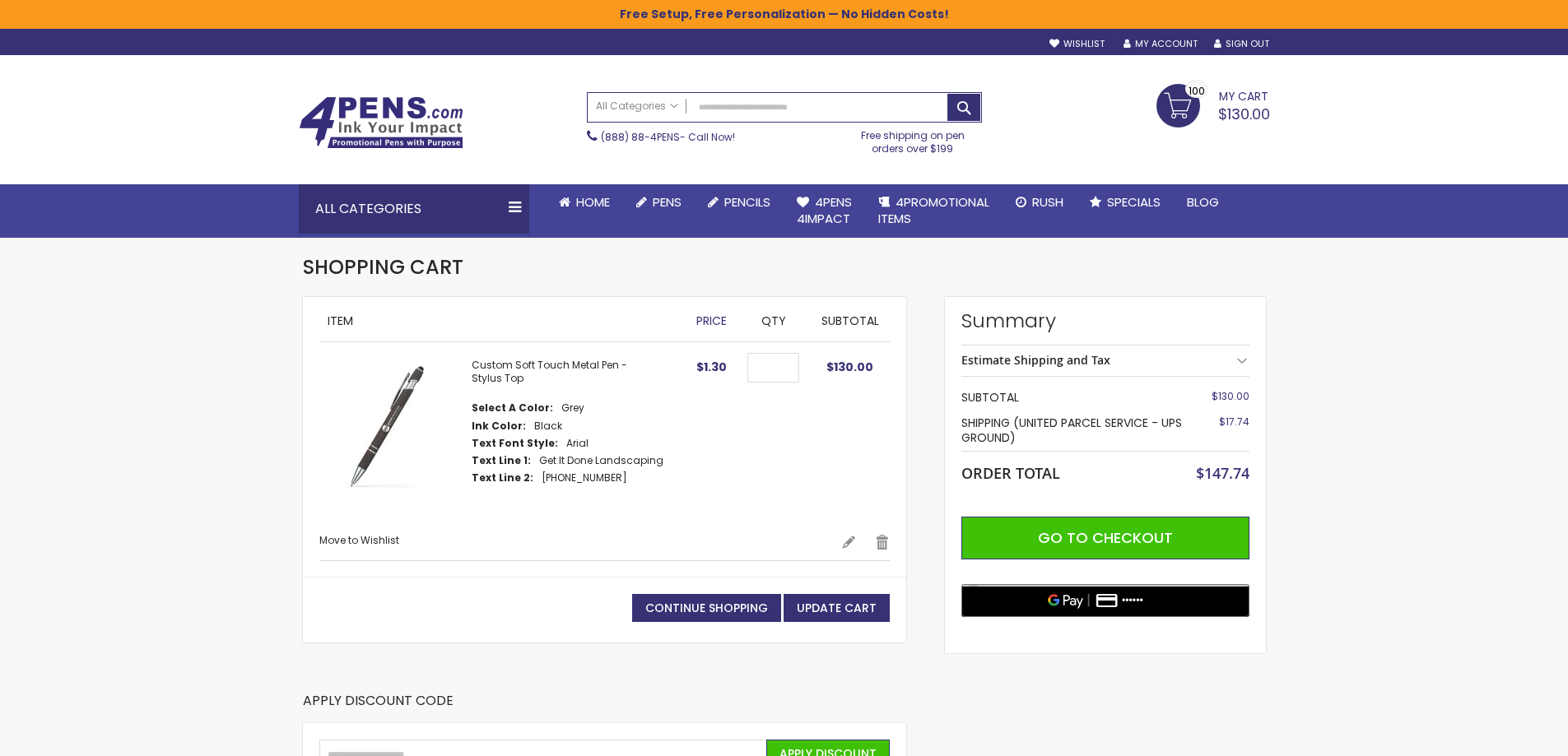
click at [396, 418] on img at bounding box center [387, 427] width 135 height 135
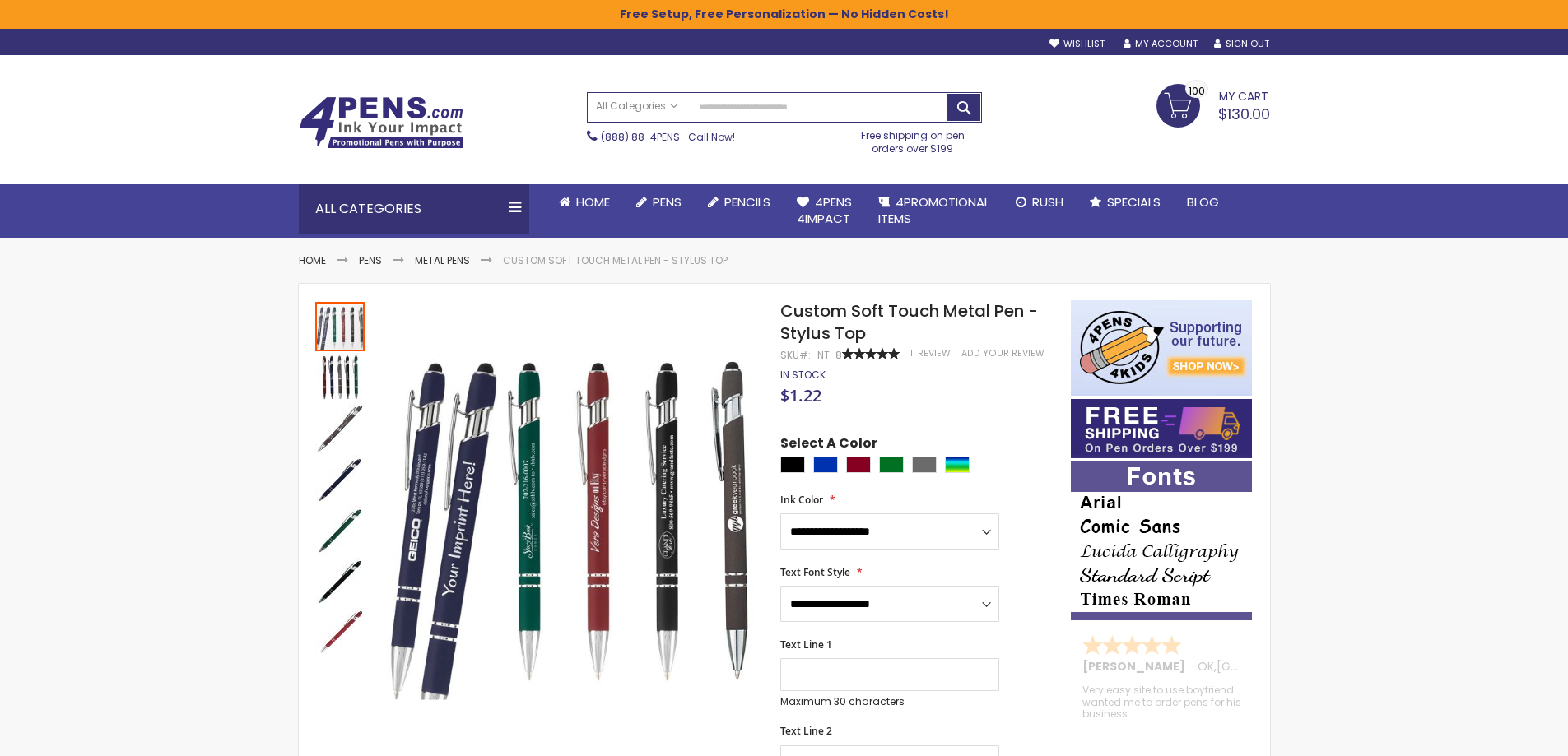
click at [1165, 112] on link "My Cart $130.00 100 100 items" at bounding box center [1213, 105] width 113 height 41
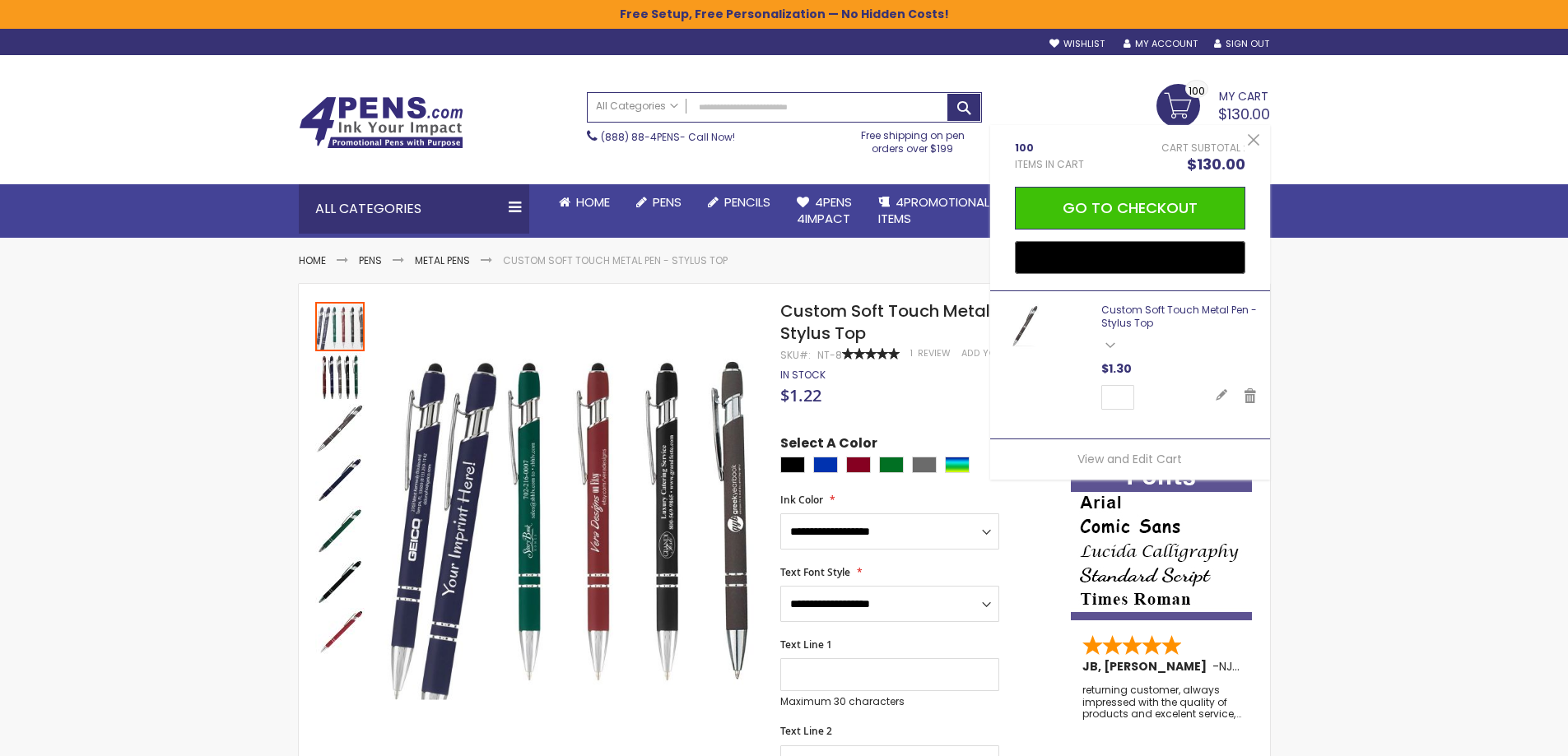
click at [1126, 310] on link "Custom Soft Touch Metal Pen - Stylus Top" at bounding box center [1178, 316] width 155 height 27
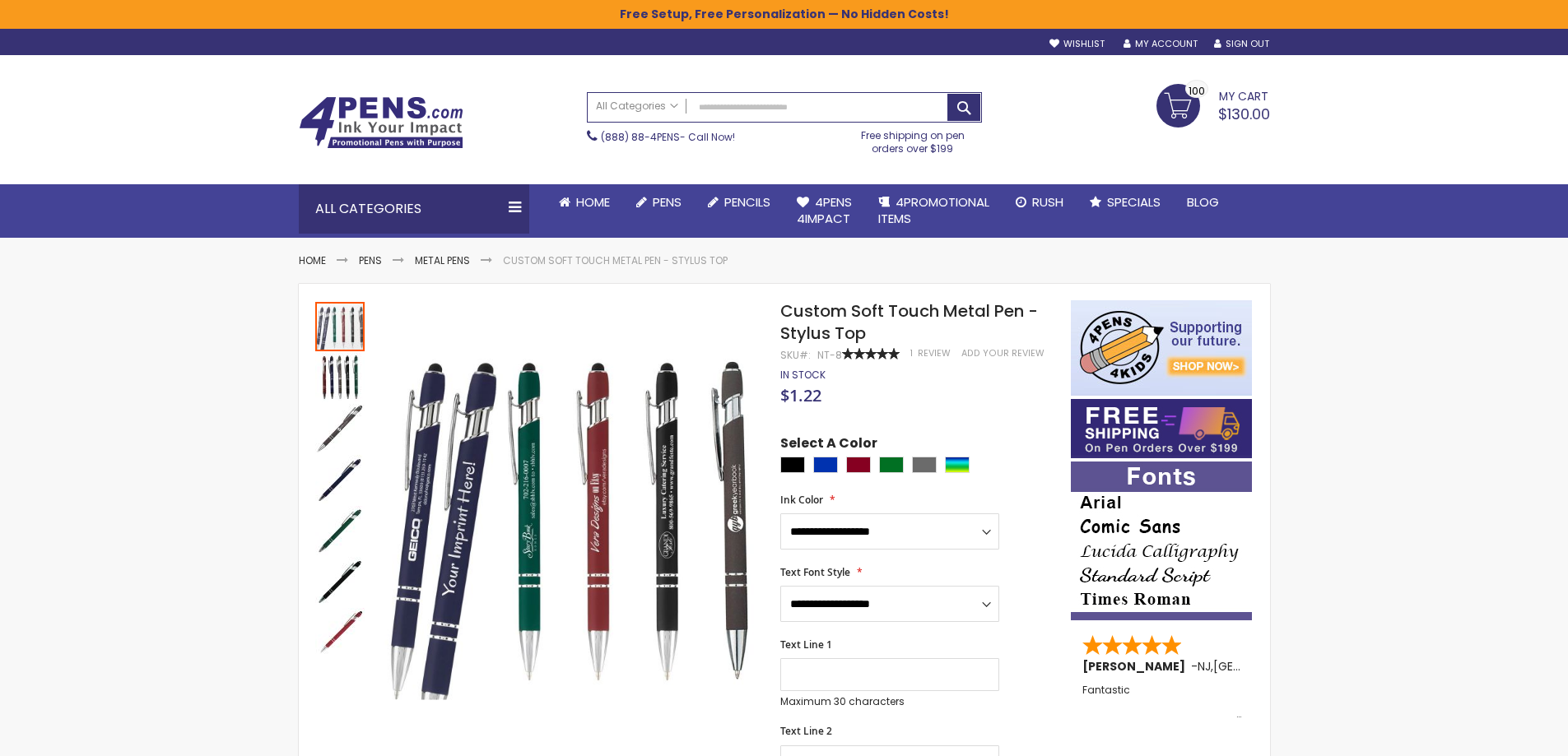
click at [1232, 103] on span "My Cart" at bounding box center [1244, 94] width 50 height 21
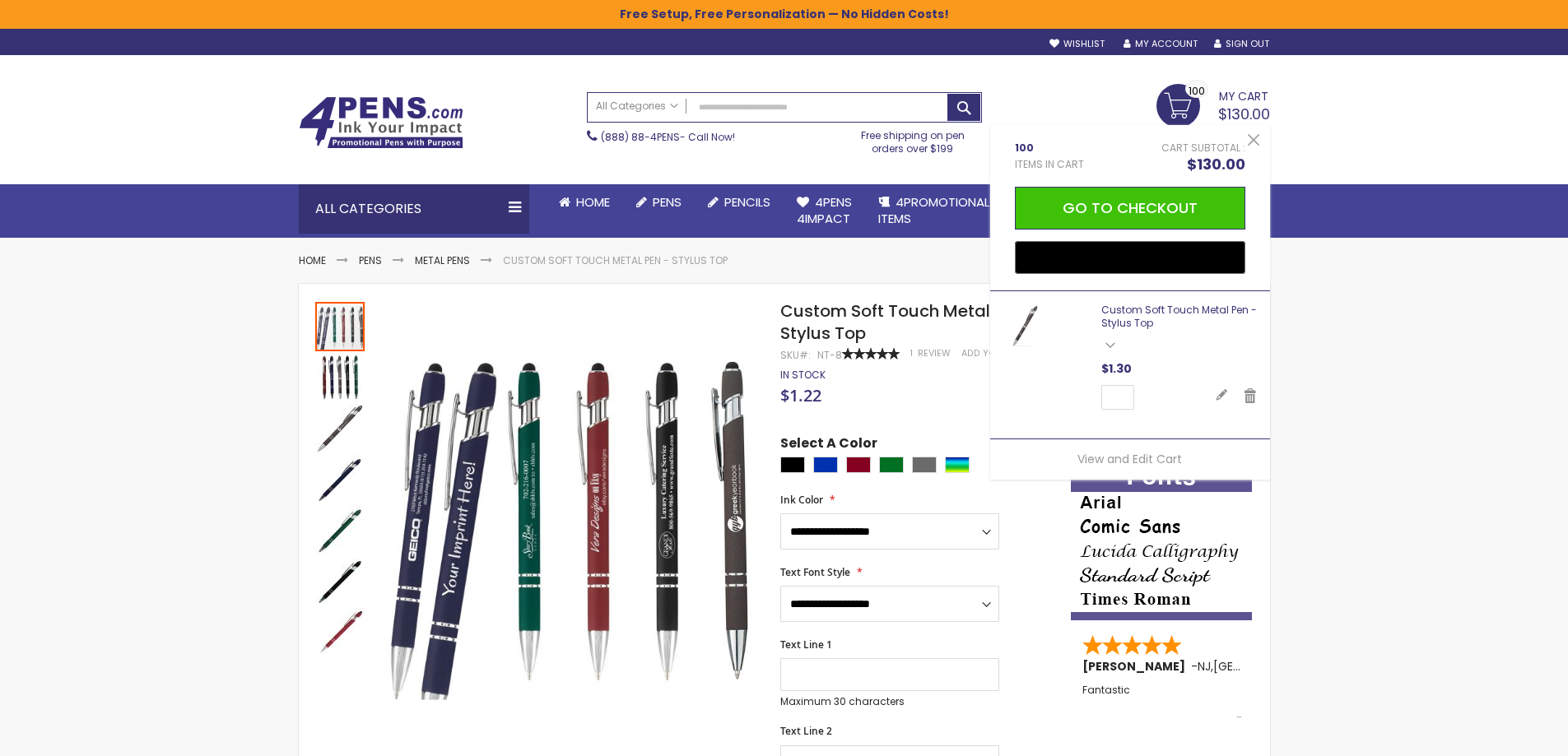
click at [1175, 310] on link "Custom Soft Touch Metal Pen - Stylus Top" at bounding box center [1178, 316] width 155 height 27
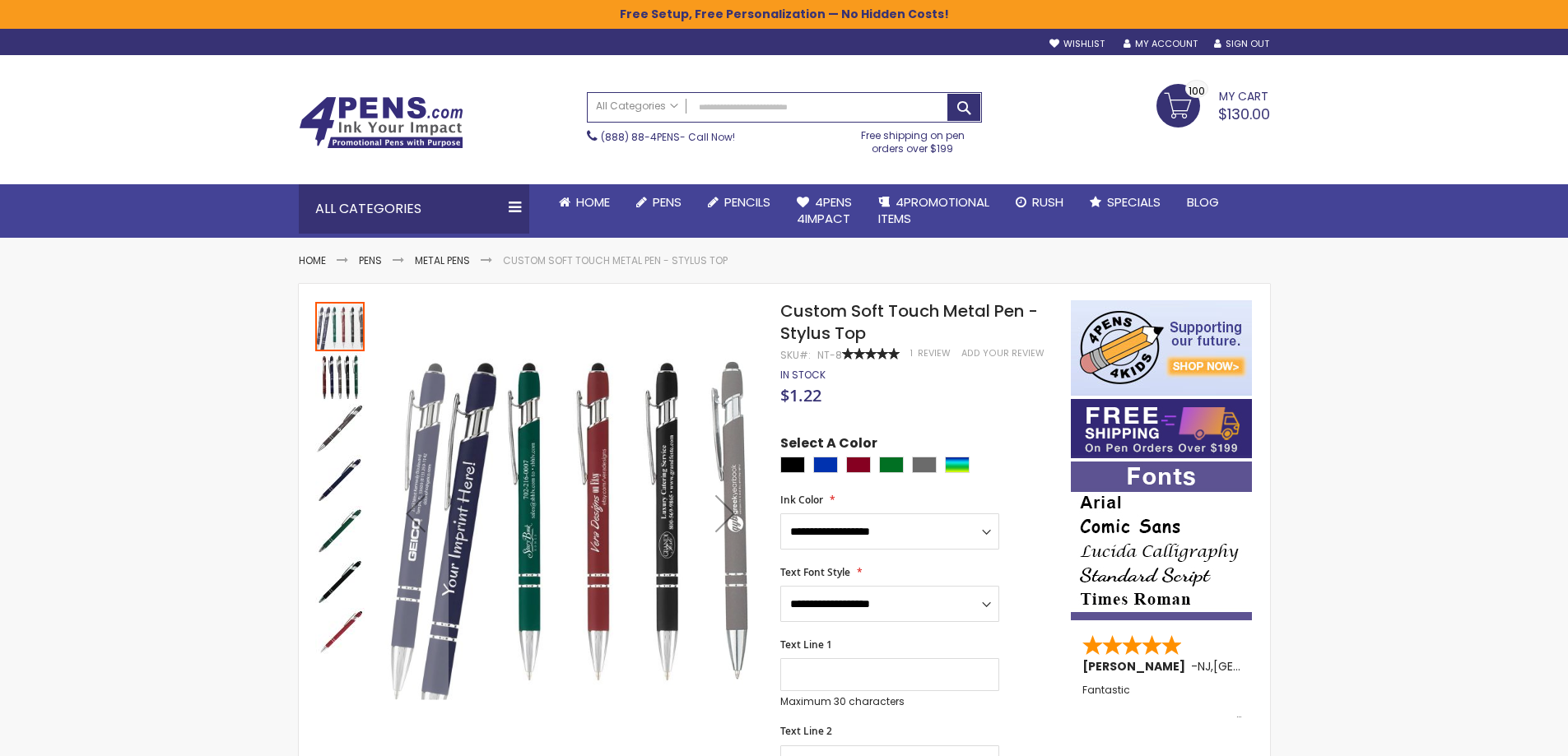
click at [1235, 96] on span "My Cart" at bounding box center [1244, 94] width 50 height 21
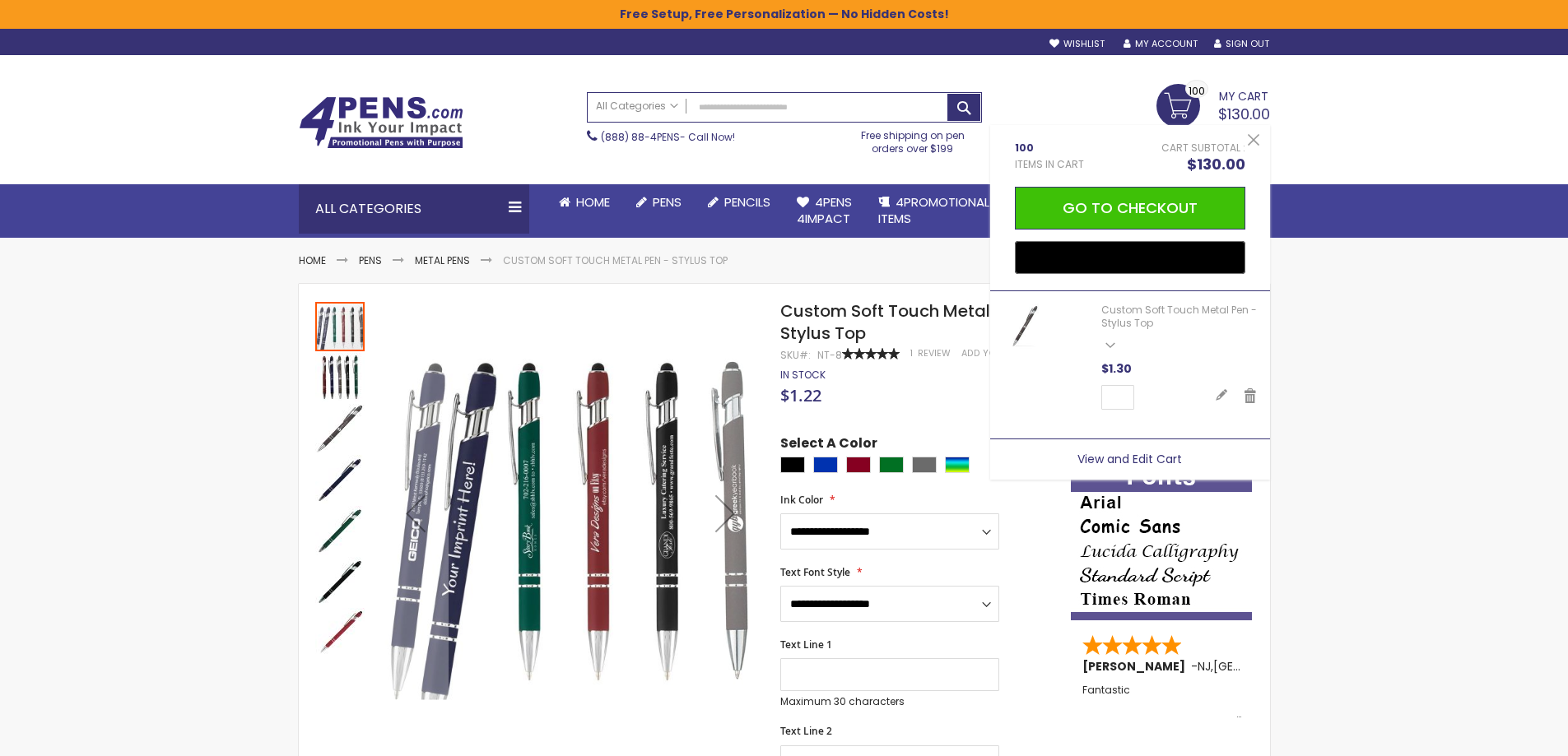
click at [1122, 462] on span "View and Edit Cart" at bounding box center [1129, 459] width 105 height 16
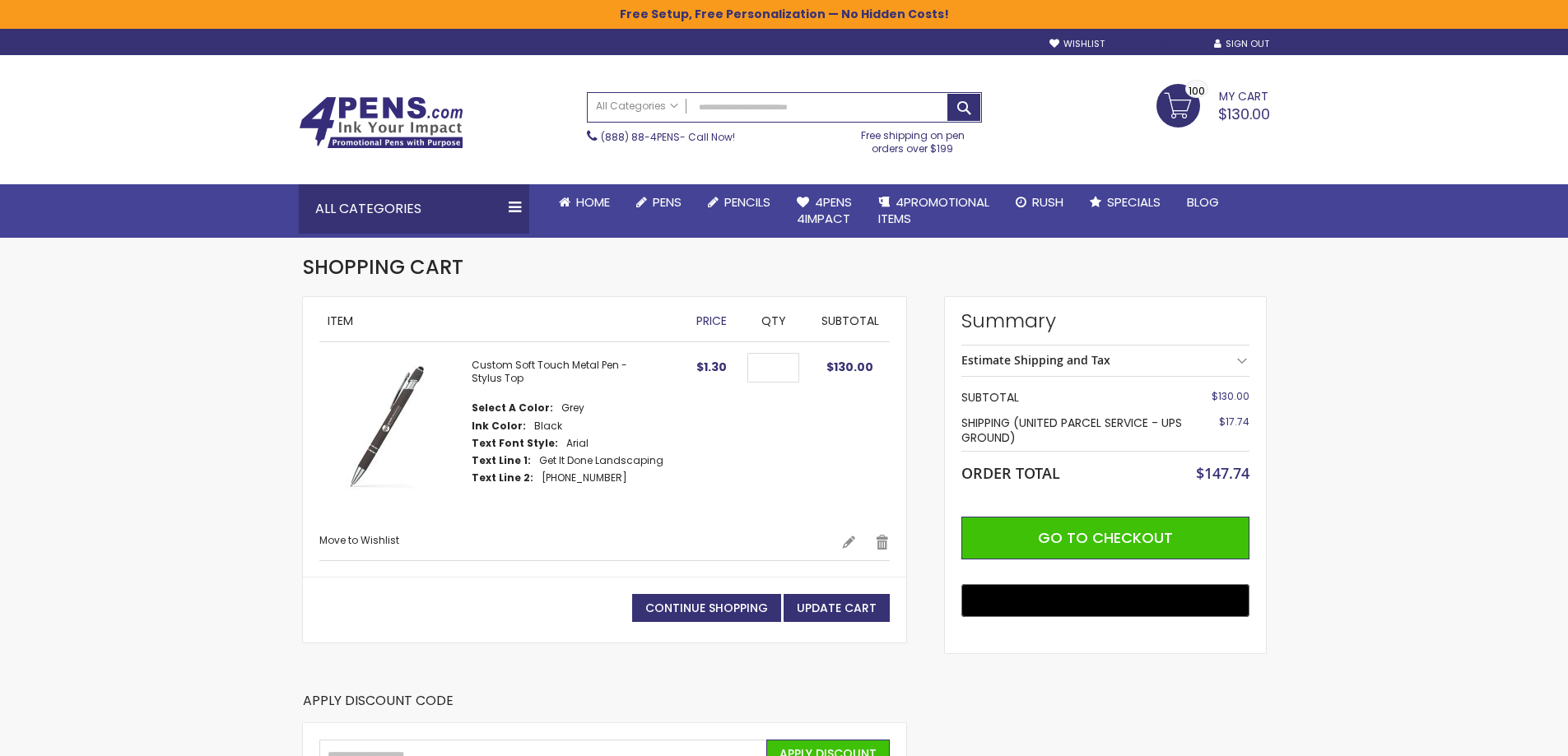
click at [1154, 46] on link "My Account" at bounding box center [1160, 44] width 74 height 12
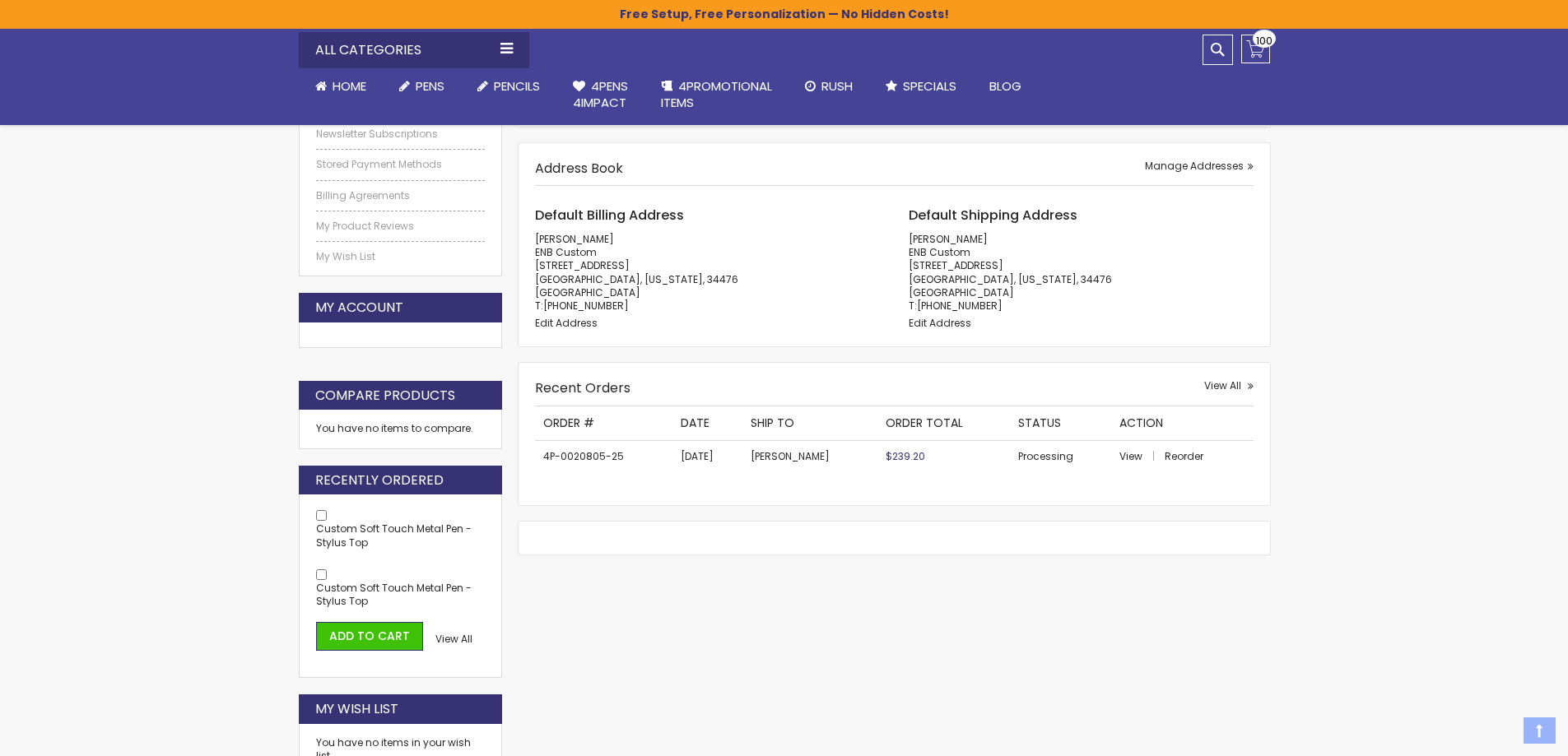
scroll to position [384, 0]
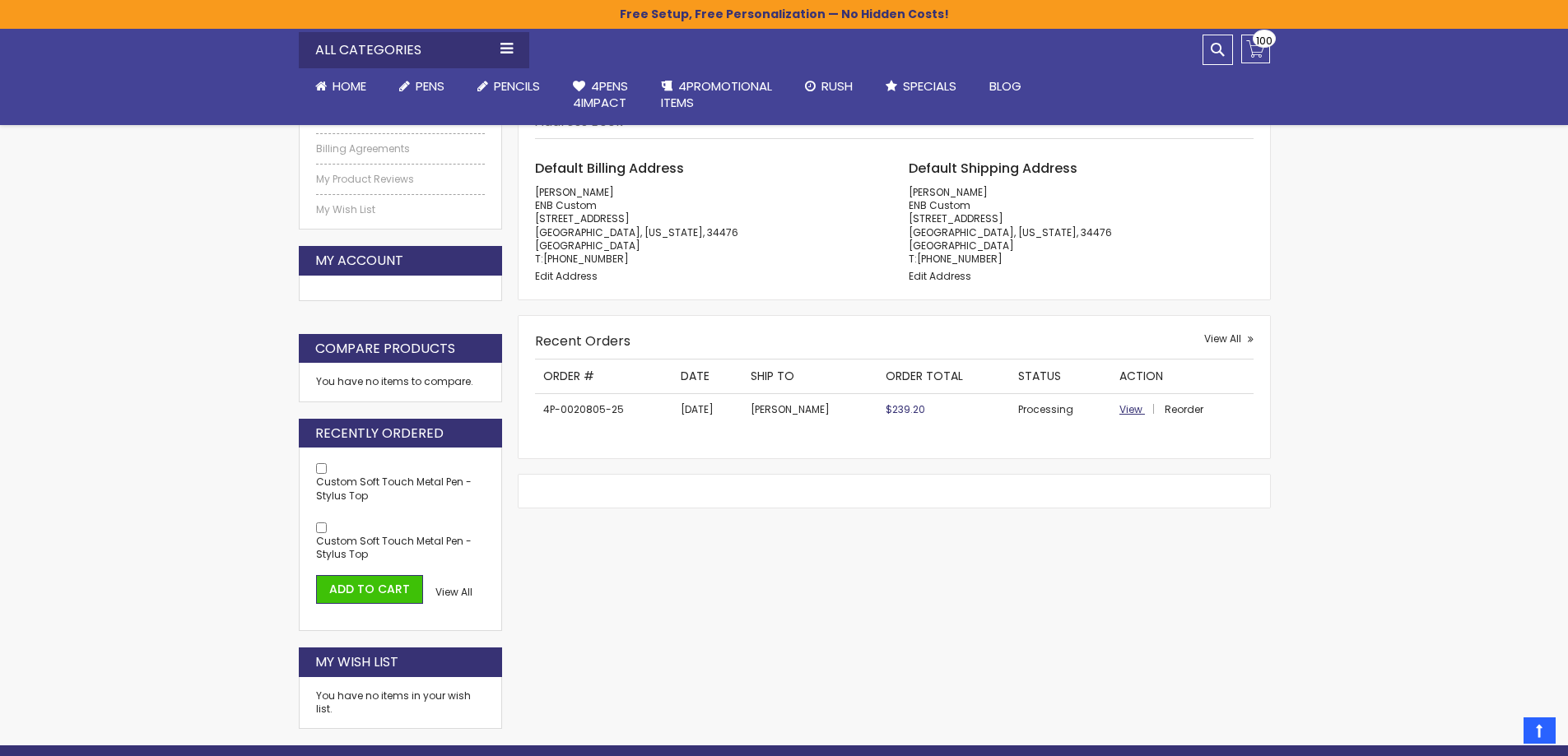
click at [1132, 409] on span "View" at bounding box center [1130, 409] width 23 height 14
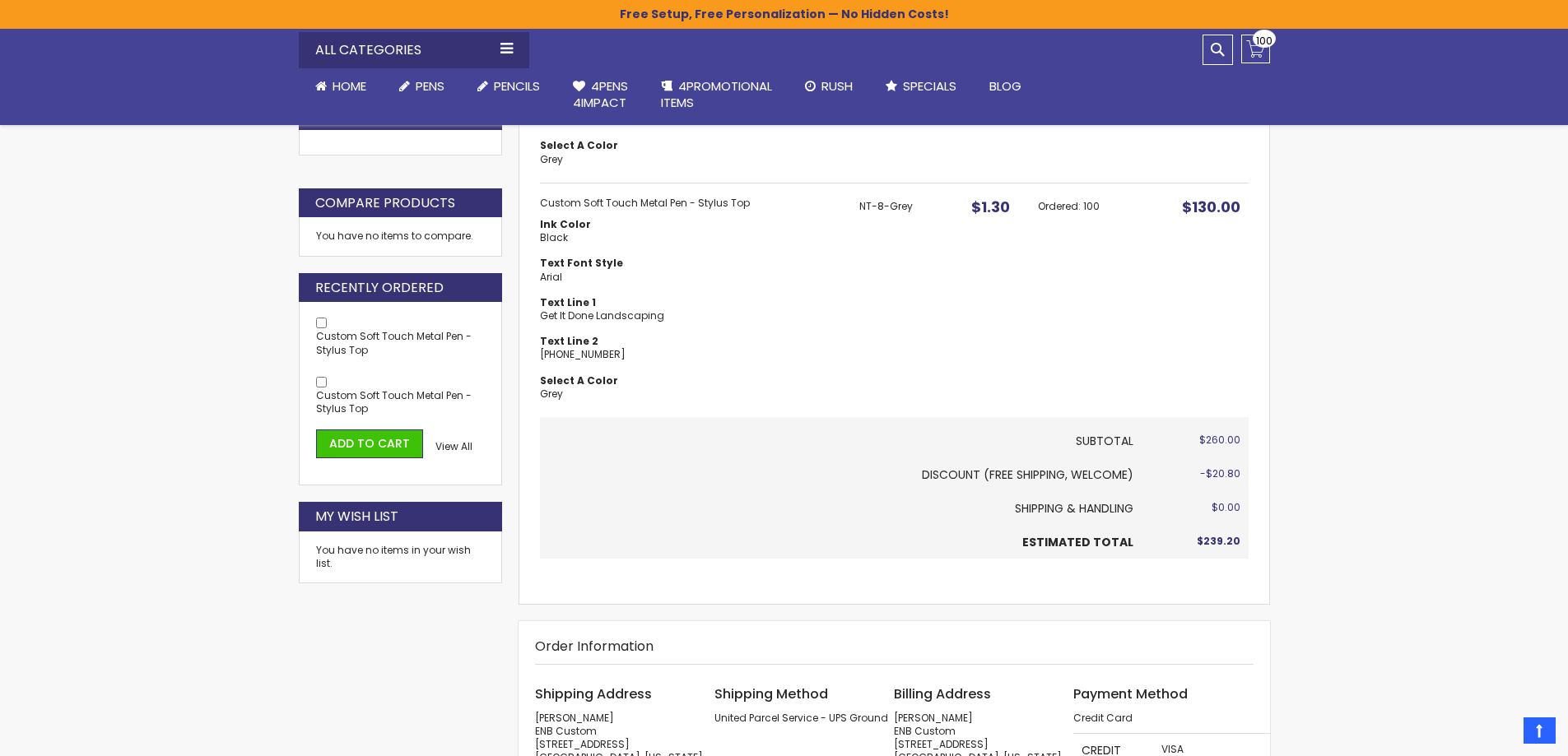
scroll to position [508, 0]
